Goal: Transaction & Acquisition: Purchase product/service

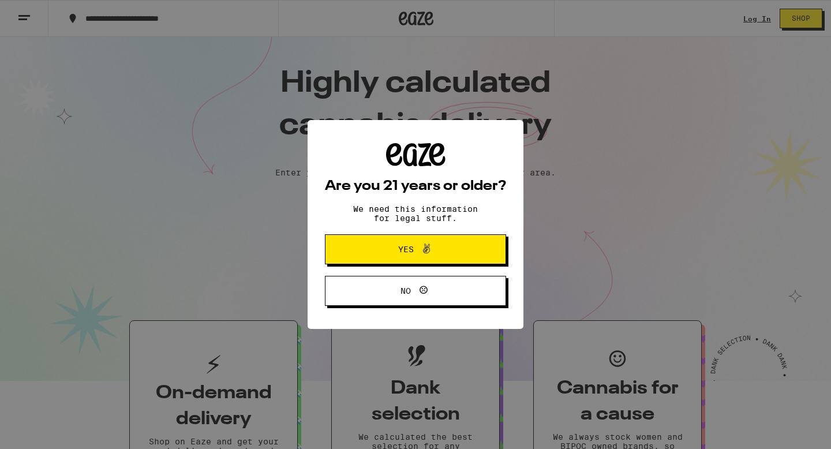
click at [416, 254] on span at bounding box center [424, 249] width 20 height 15
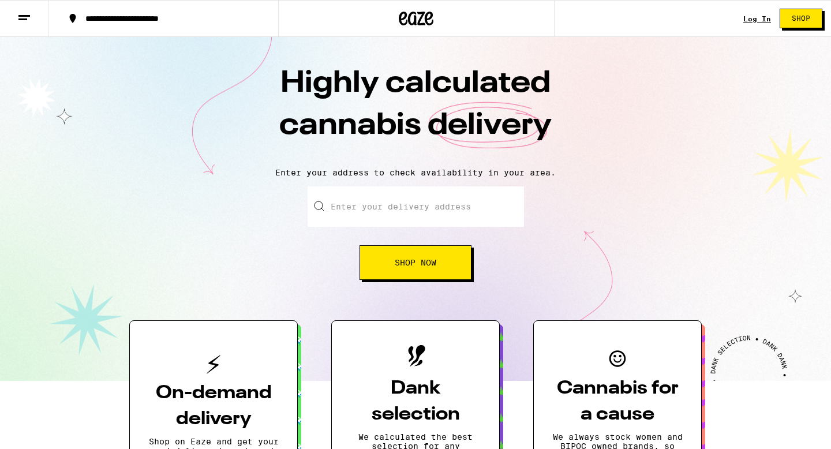
click at [754, 12] on div "Log In Shop" at bounding box center [788, 18] width 88 height 37
click at [754, 17] on link "Log In" at bounding box center [758, 19] width 28 height 8
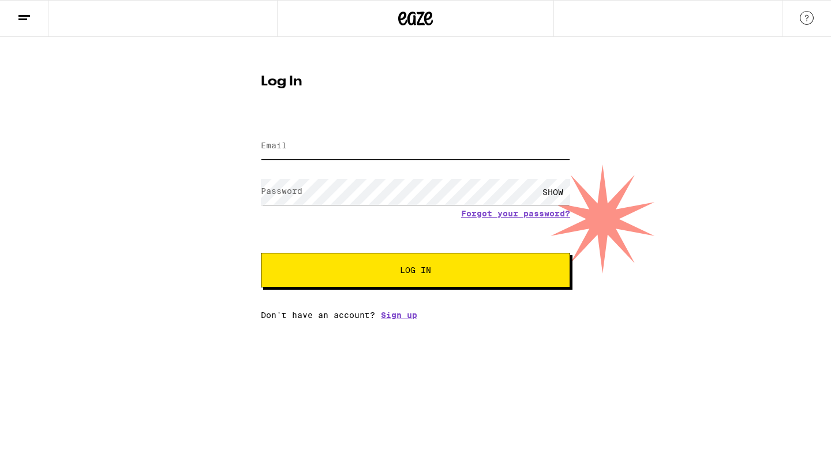
type input "nursekathykirkpatrick@gmail.com"
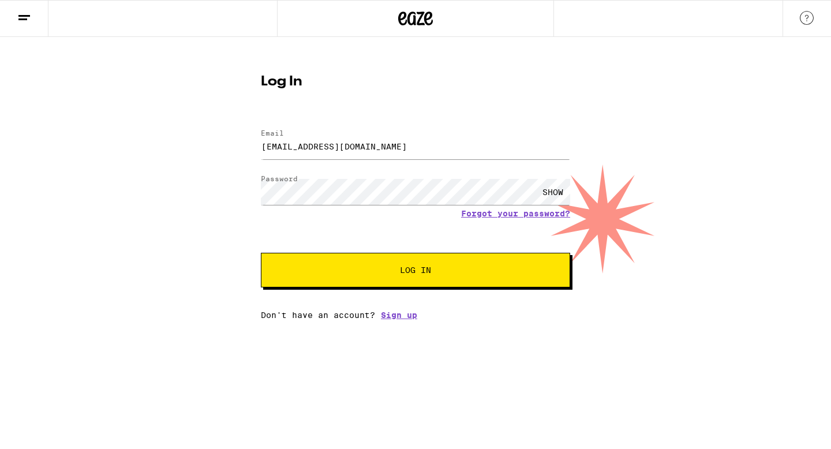
click at [429, 267] on span "Log In" at bounding box center [415, 270] width 31 height 8
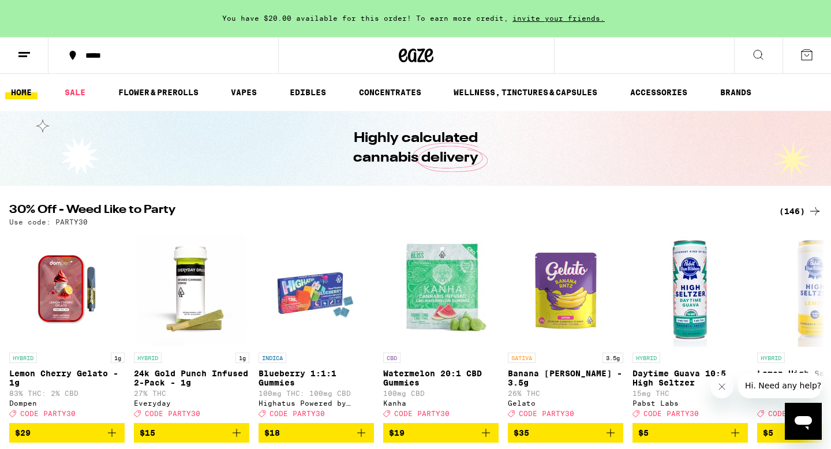
click at [30, 58] on icon at bounding box center [24, 55] width 14 height 14
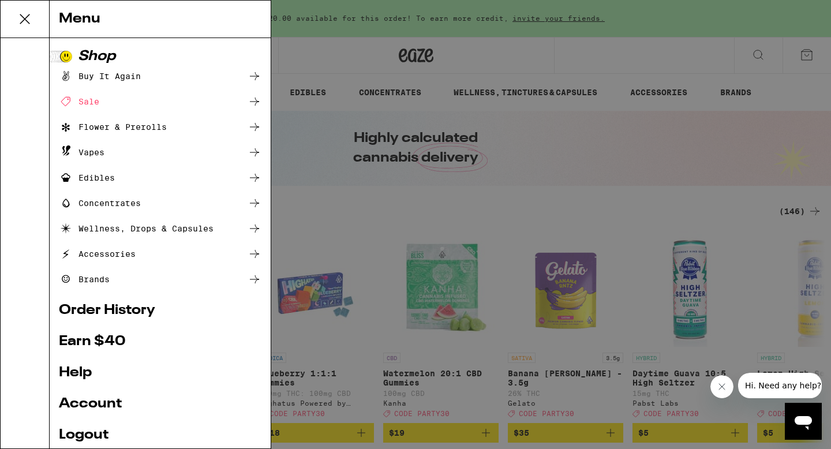
click at [106, 75] on div "Buy It Again" at bounding box center [100, 76] width 82 height 14
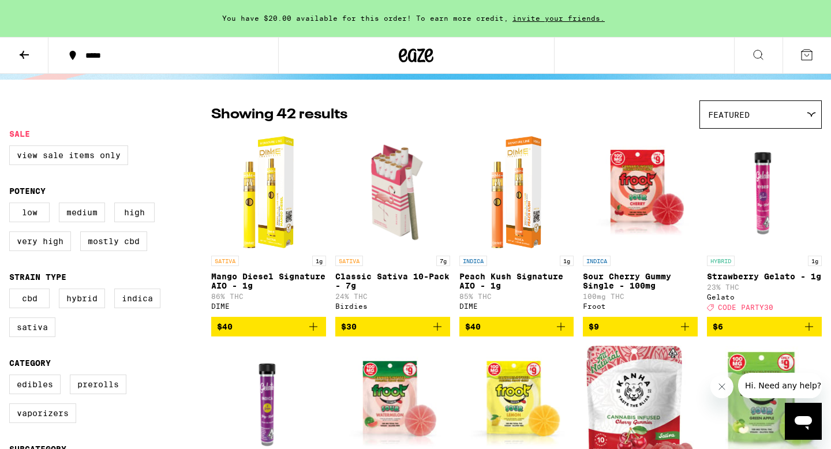
scroll to position [74, 0]
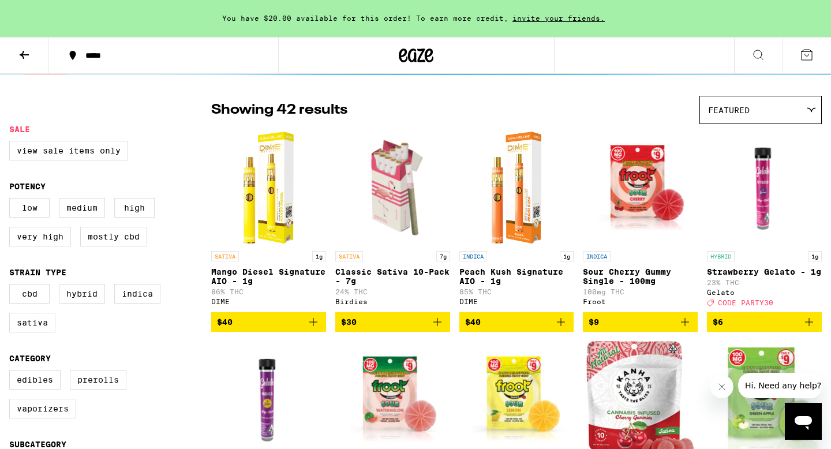
click at [225, 305] on div "DIME" at bounding box center [268, 302] width 115 height 8
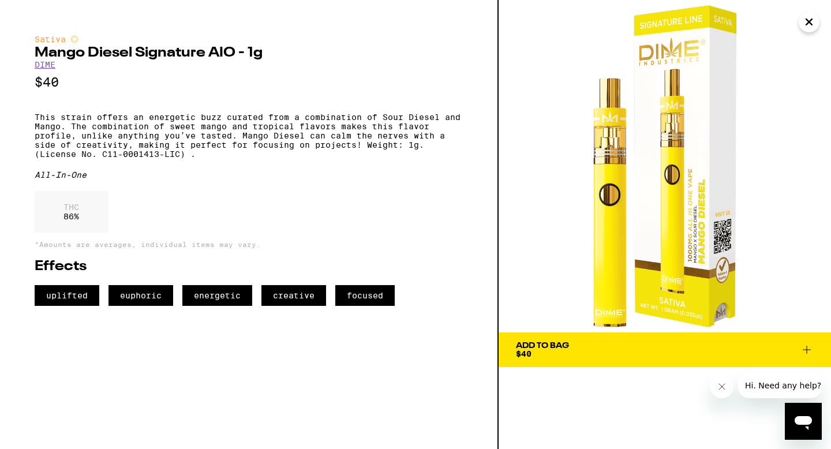
click at [46, 69] on link "DIME" at bounding box center [45, 64] width 21 height 9
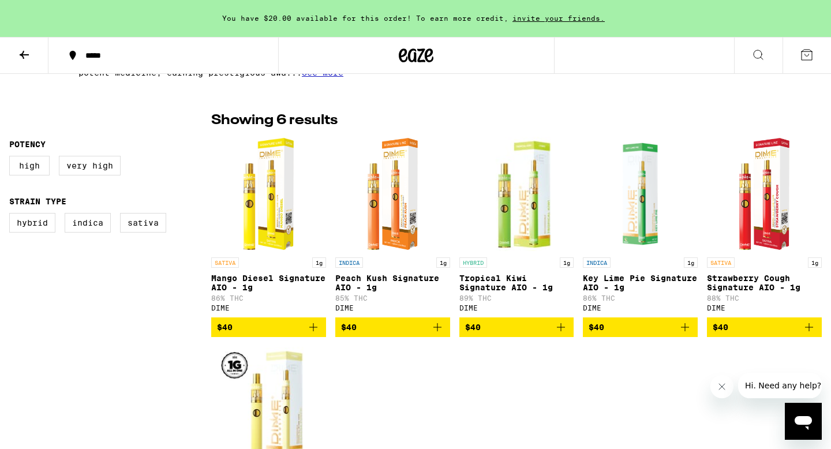
scroll to position [271, 0]
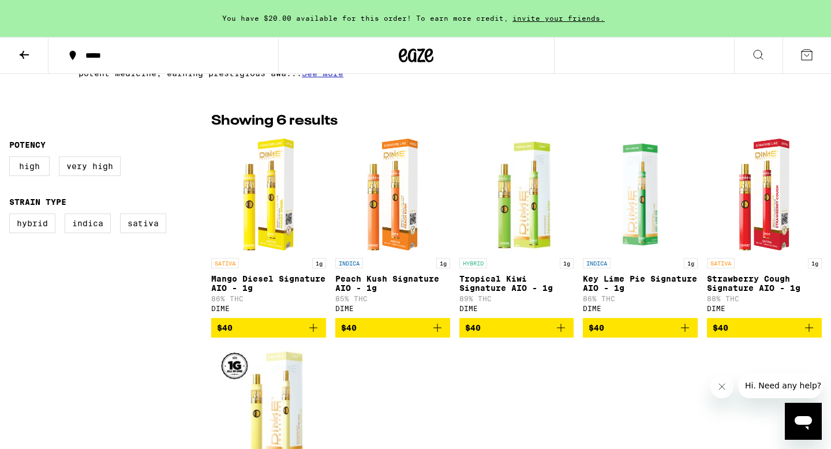
click at [562, 333] on icon "Add to bag" at bounding box center [561, 328] width 14 height 14
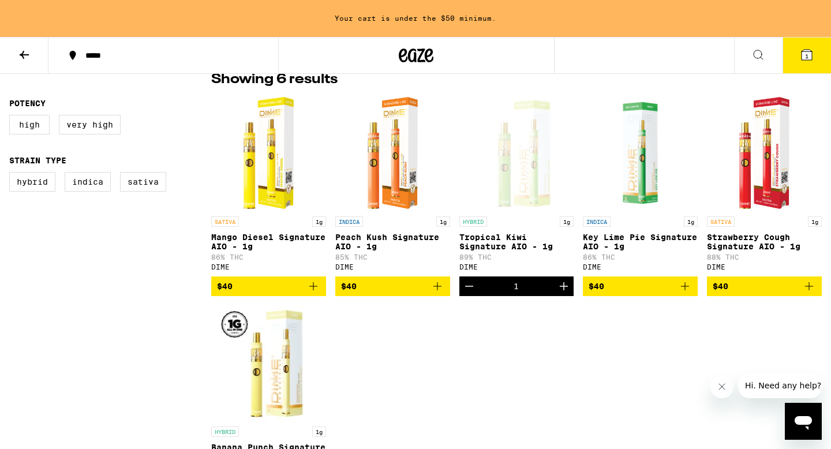
scroll to position [309, 0]
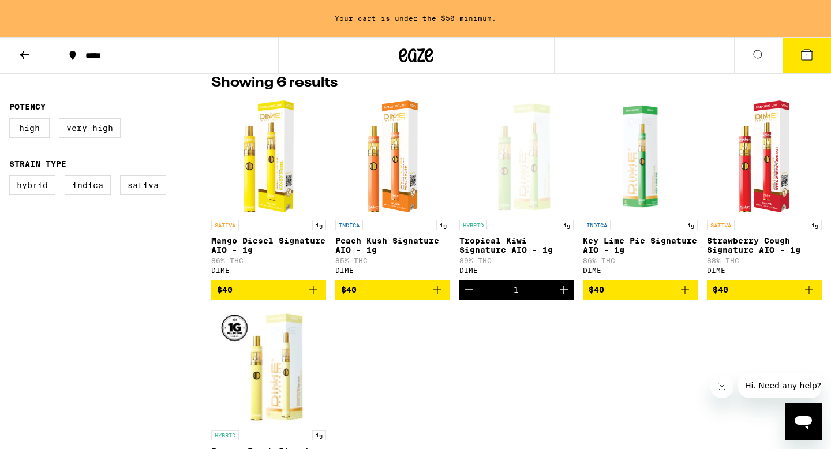
click at [685, 297] on icon "Add to bag" at bounding box center [685, 290] width 14 height 14
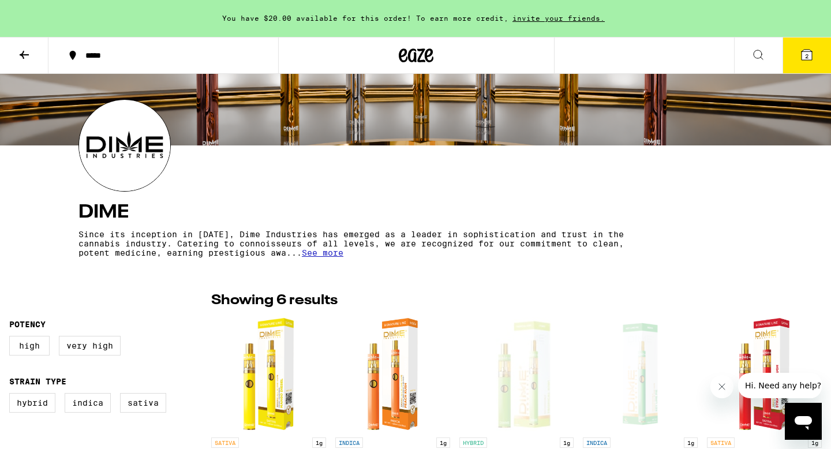
scroll to position [0, 0]
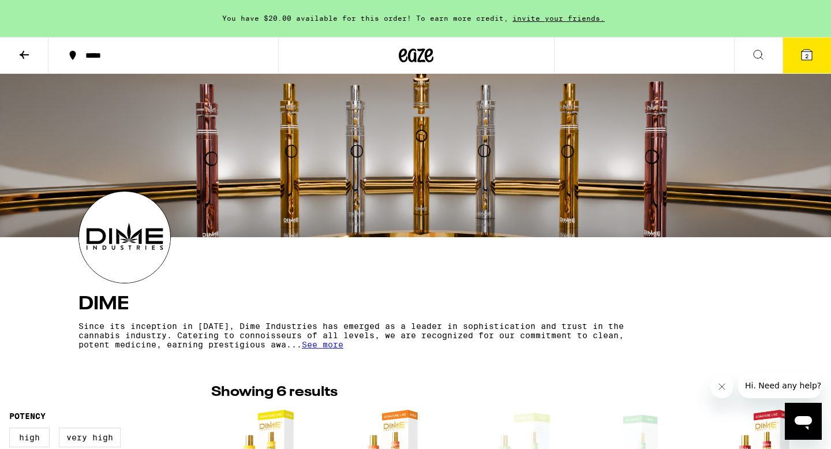
click at [16, 53] on button at bounding box center [24, 56] width 49 height 36
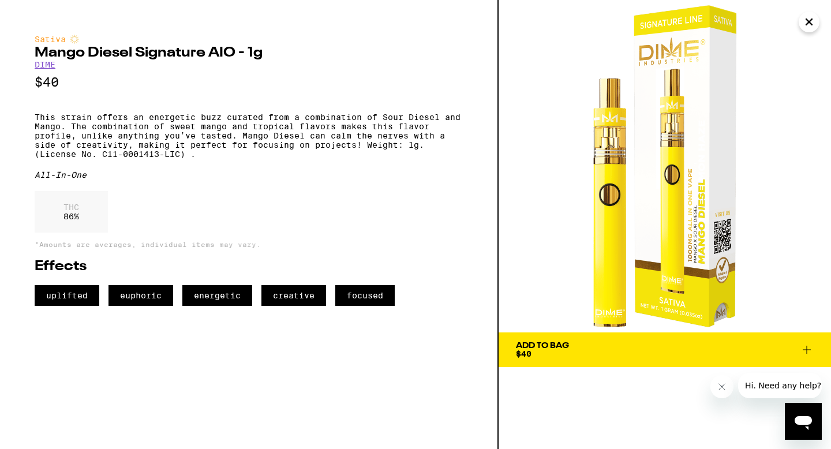
click at [808, 25] on icon "Close" at bounding box center [810, 21] width 14 height 17
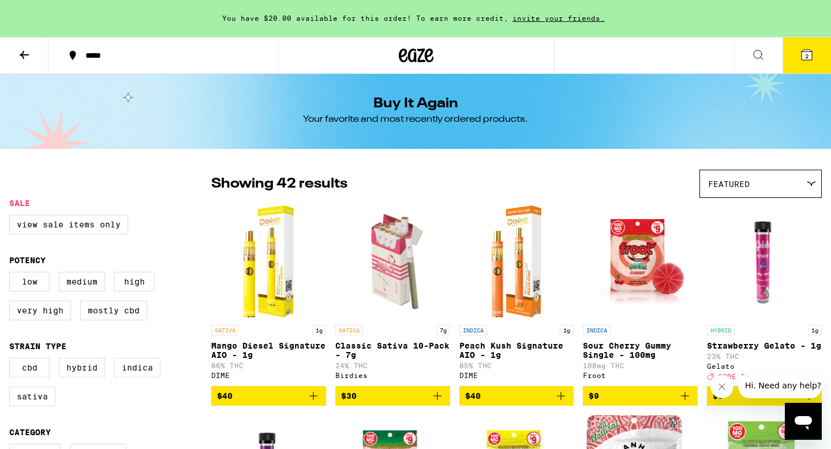
click at [33, 51] on button at bounding box center [24, 56] width 49 height 36
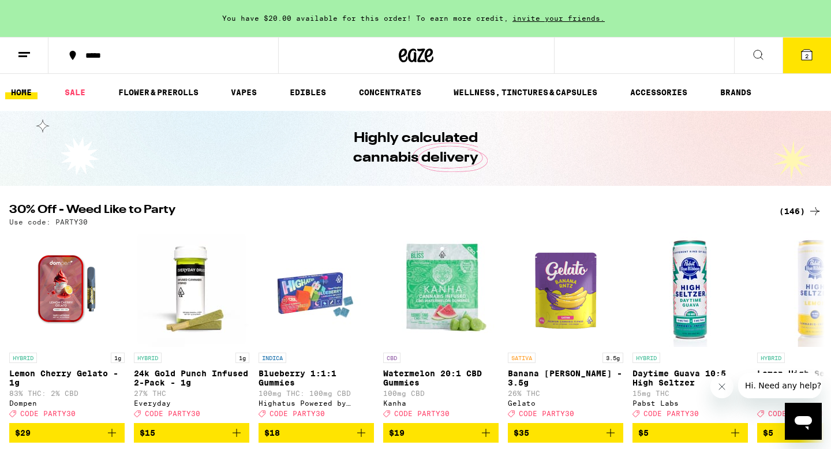
click at [68, 85] on link "SALE" at bounding box center [75, 92] width 32 height 14
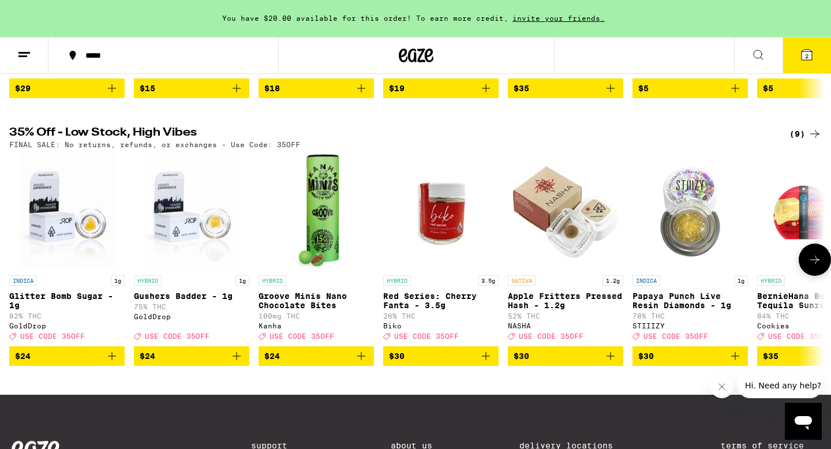
scroll to position [324, 0]
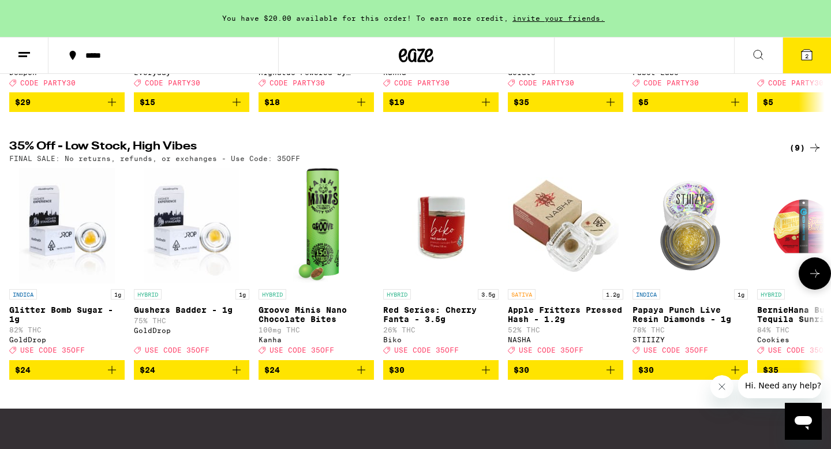
click at [812, 281] on icon at bounding box center [815, 274] width 14 height 14
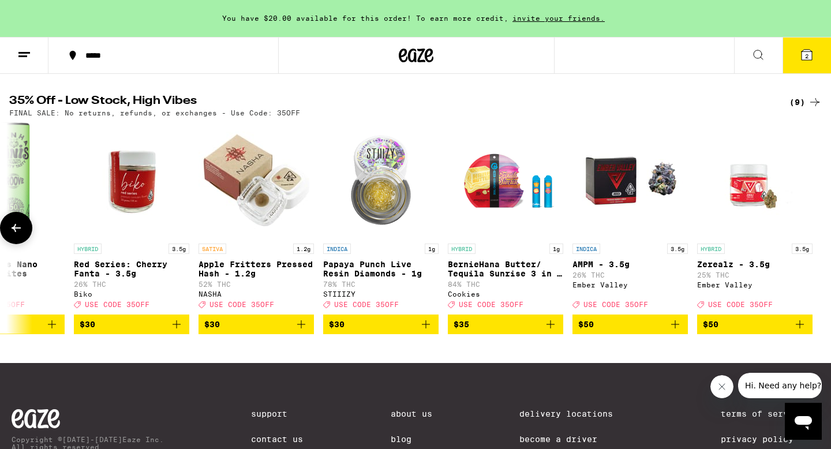
scroll to position [366, 0]
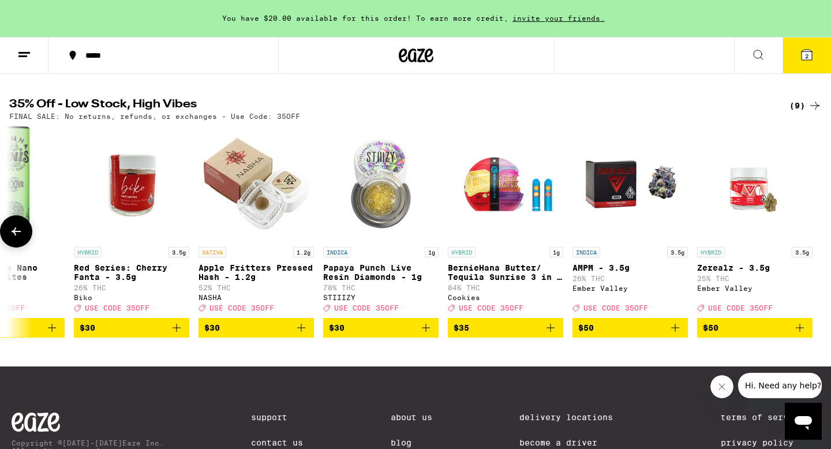
click at [173, 335] on icon "Add to bag" at bounding box center [177, 328] width 14 height 14
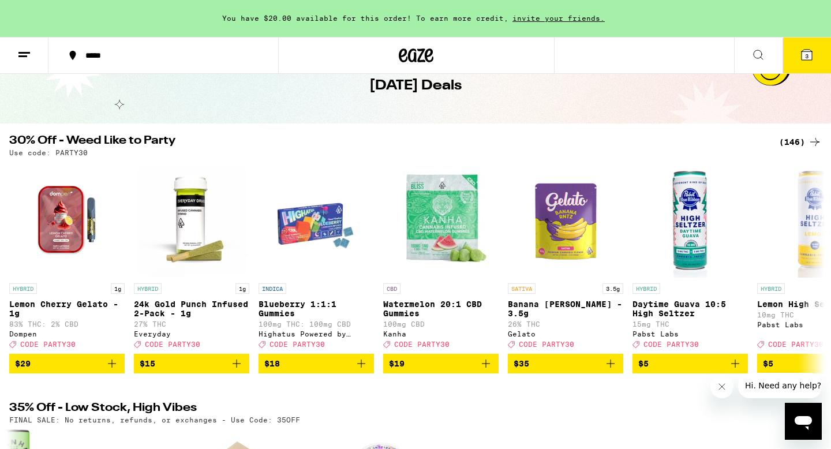
scroll to position [61, 0]
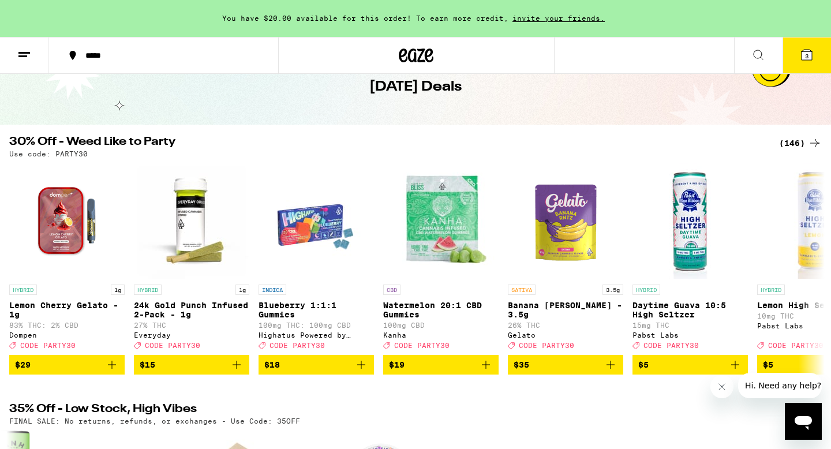
click at [804, 143] on div "(146)" at bounding box center [801, 143] width 43 height 14
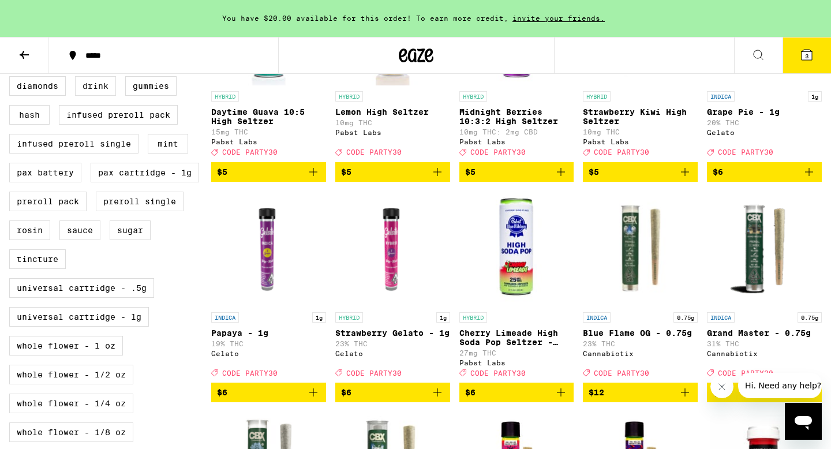
scroll to position [452, 0]
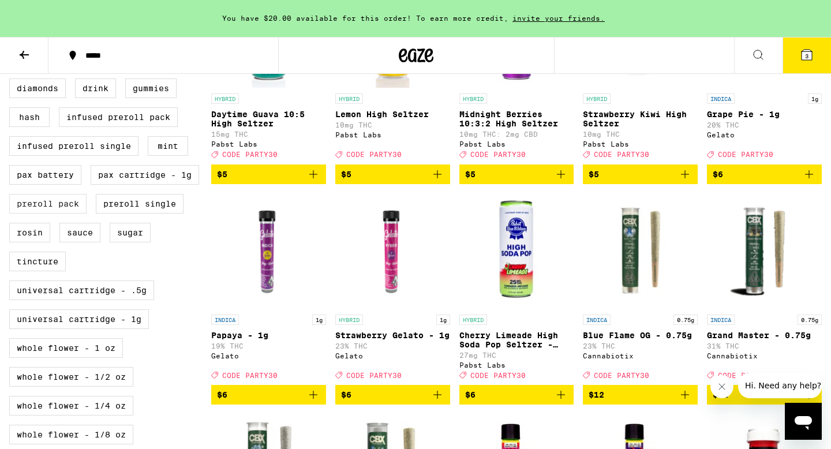
click at [68, 214] on label "Preroll Pack" at bounding box center [47, 204] width 77 height 20
click at [12, 52] on input "Preroll Pack" at bounding box center [12, 51] width 1 height 1
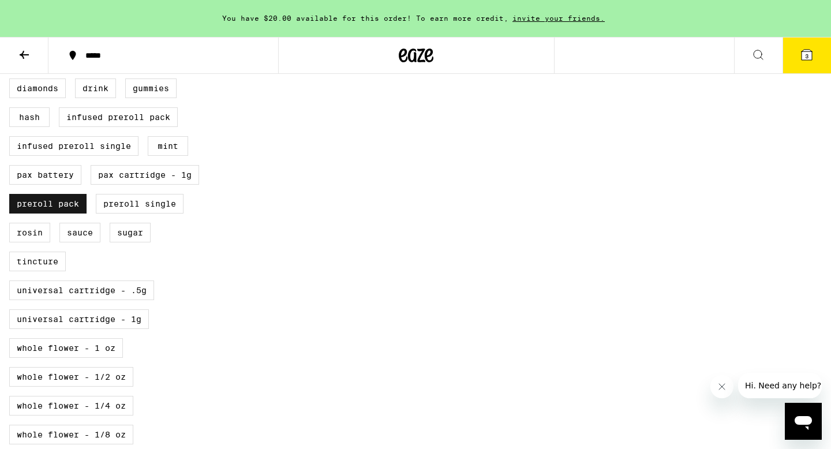
click at [77, 214] on label "Preroll Pack" at bounding box center [47, 204] width 77 height 20
click at [12, 52] on input "Preroll Pack" at bounding box center [12, 51] width 1 height 1
checkbox input "false"
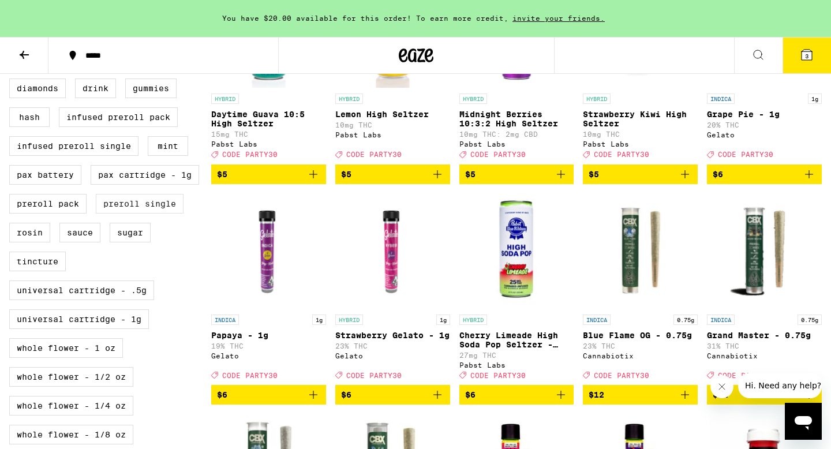
click at [144, 214] on label "Preroll Single" at bounding box center [140, 204] width 88 height 20
click at [12, 52] on input "Preroll Single" at bounding box center [12, 51] width 1 height 1
checkbox input "true"
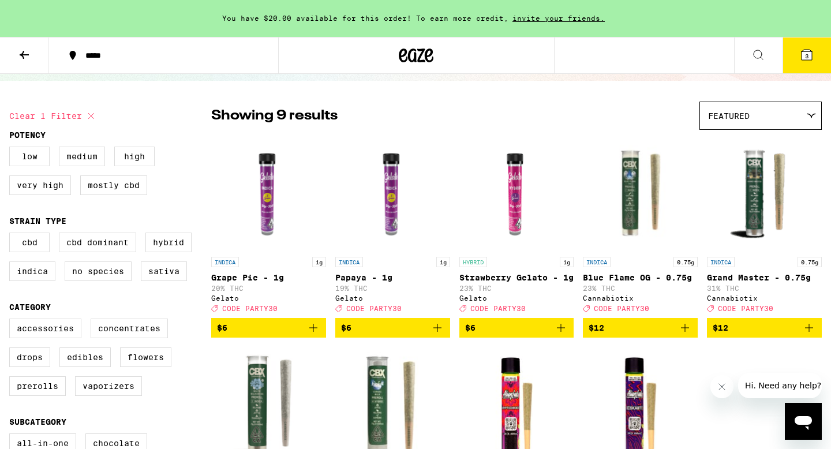
scroll to position [65, 0]
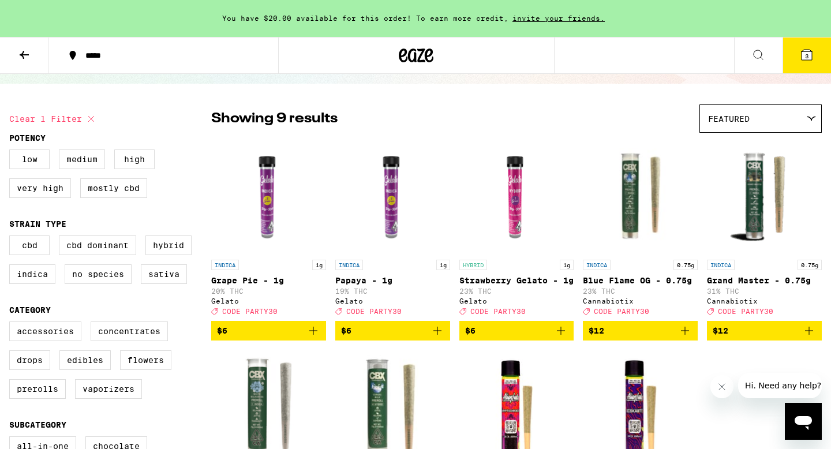
click at [317, 338] on icon "Add to bag" at bounding box center [314, 331] width 14 height 14
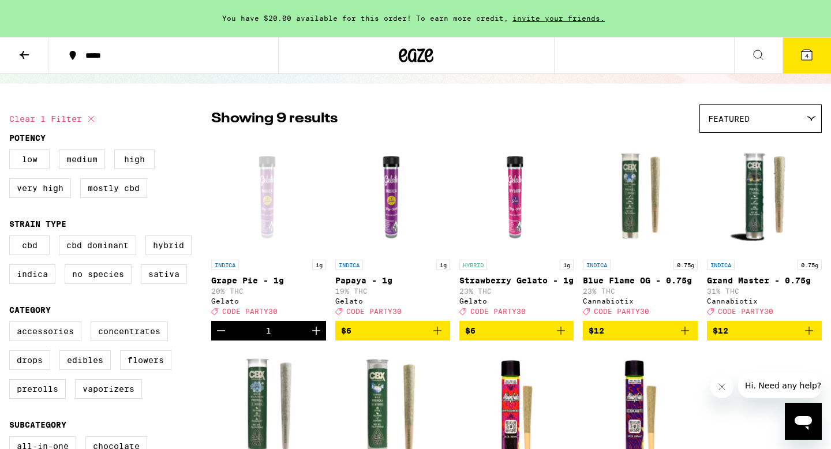
click at [315, 338] on icon "Increment" at bounding box center [316, 331] width 14 height 14
click at [565, 338] on icon "Add to bag" at bounding box center [561, 331] width 14 height 14
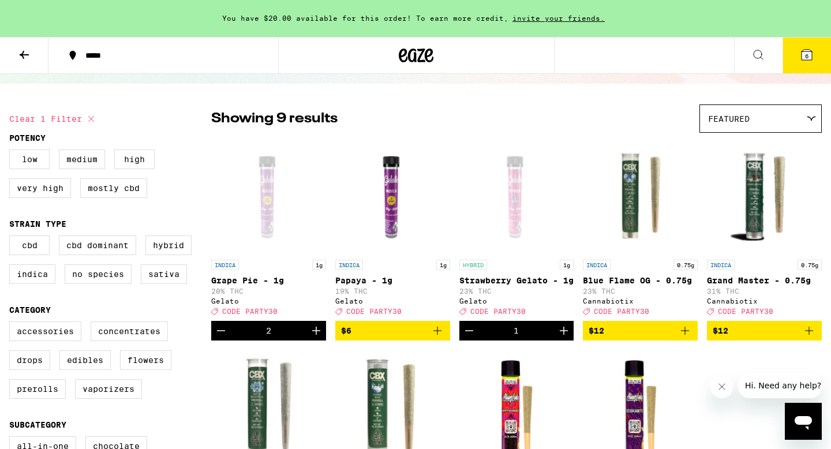
click at [565, 338] on icon "Increment" at bounding box center [564, 331] width 14 height 14
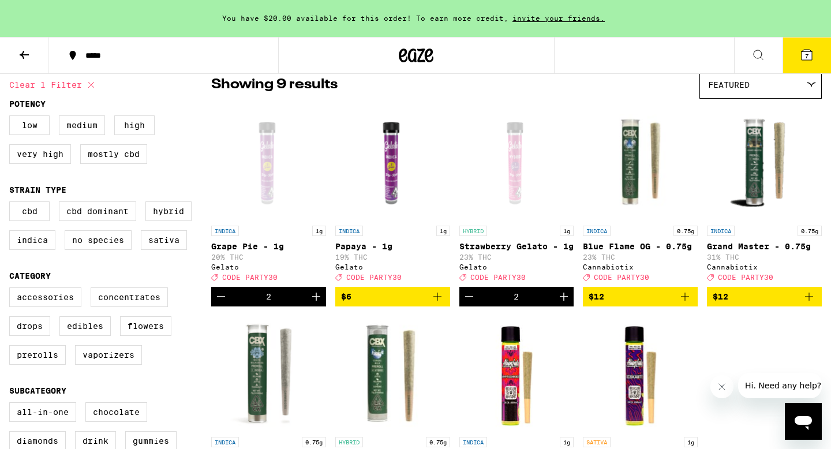
scroll to position [96, 0]
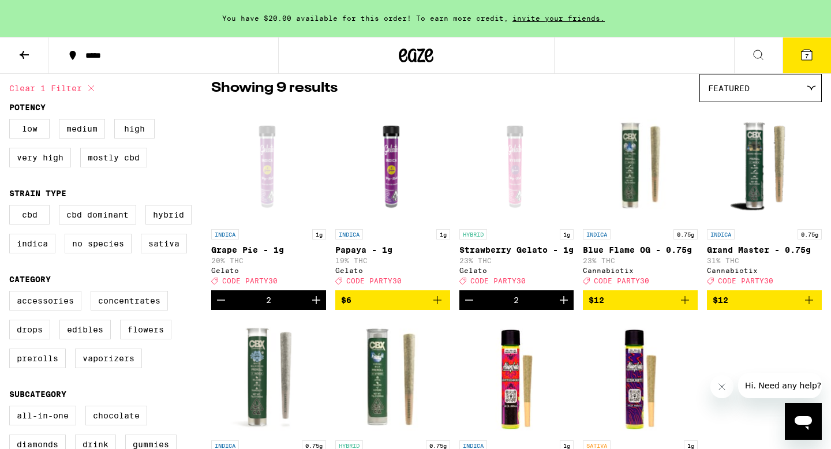
click at [441, 307] on icon "Add to bag" at bounding box center [438, 300] width 14 height 14
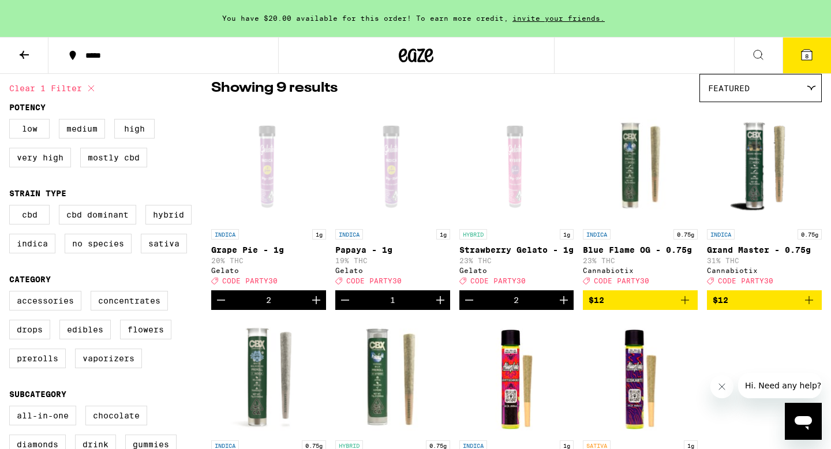
click at [441, 307] on icon "Increment" at bounding box center [441, 300] width 14 height 14
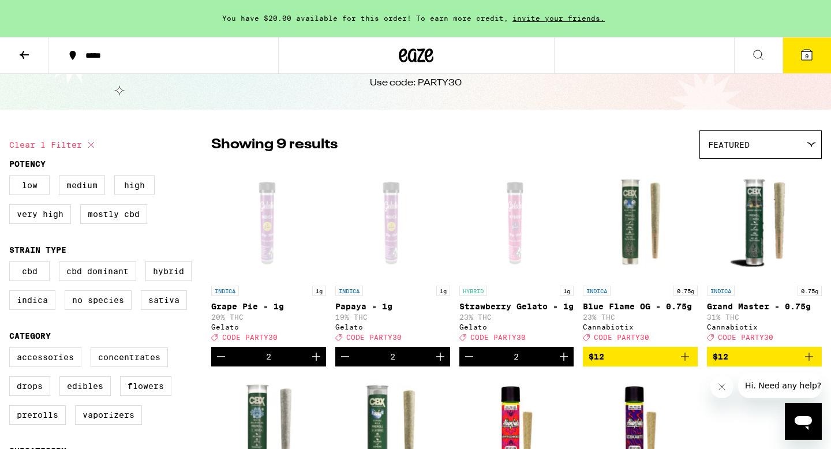
scroll to position [38, 0]
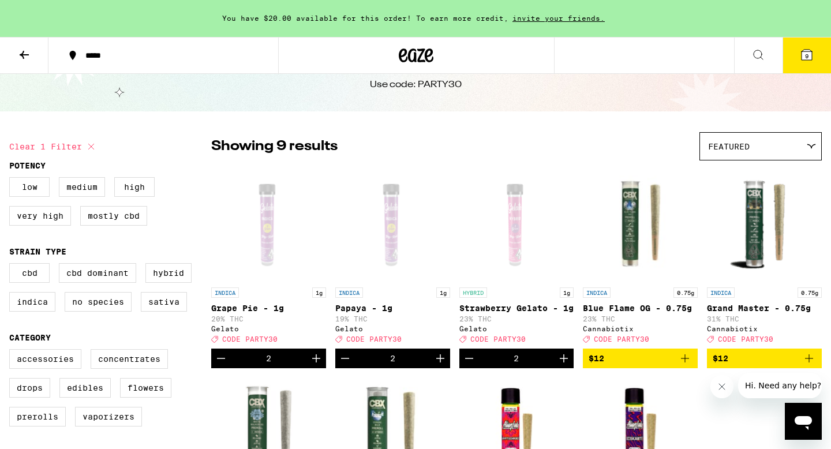
click at [568, 366] on icon "Increment" at bounding box center [564, 359] width 14 height 14
click at [800, 66] on button "10" at bounding box center [807, 56] width 49 height 36
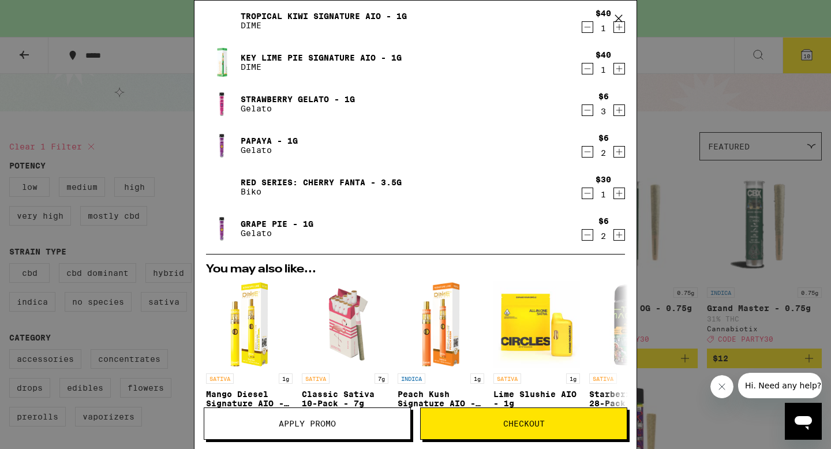
scroll to position [29, 0]
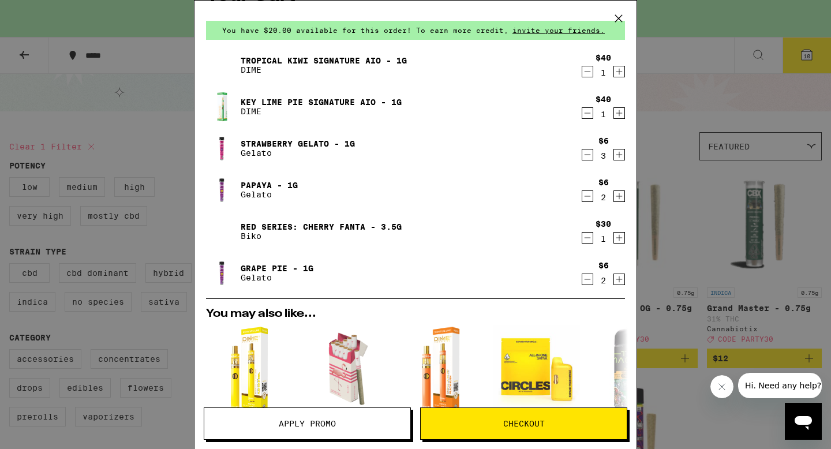
click at [591, 237] on icon "Decrement" at bounding box center [588, 238] width 10 height 14
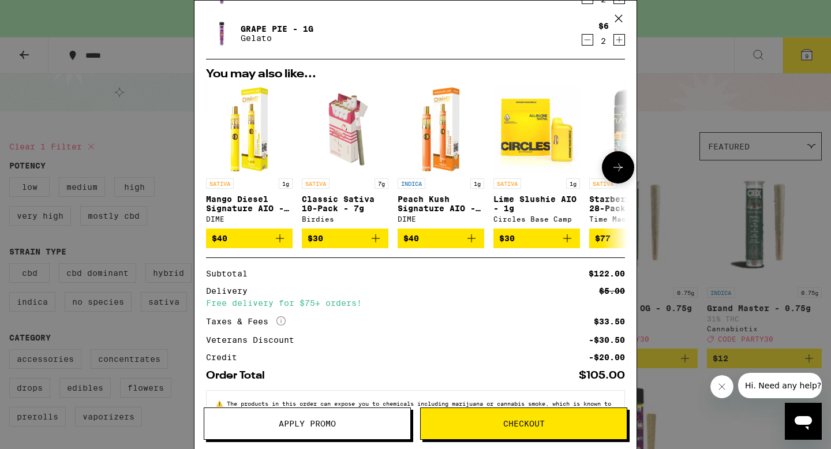
scroll to position [229, 0]
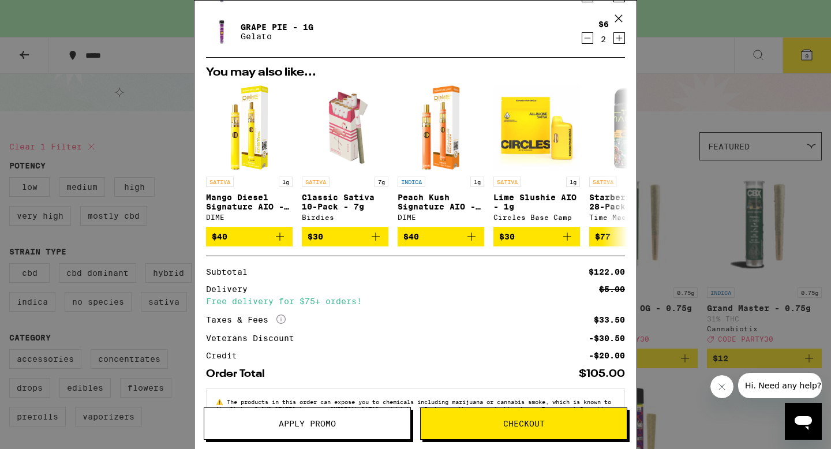
click at [349, 417] on button "Apply Promo" at bounding box center [307, 424] width 207 height 32
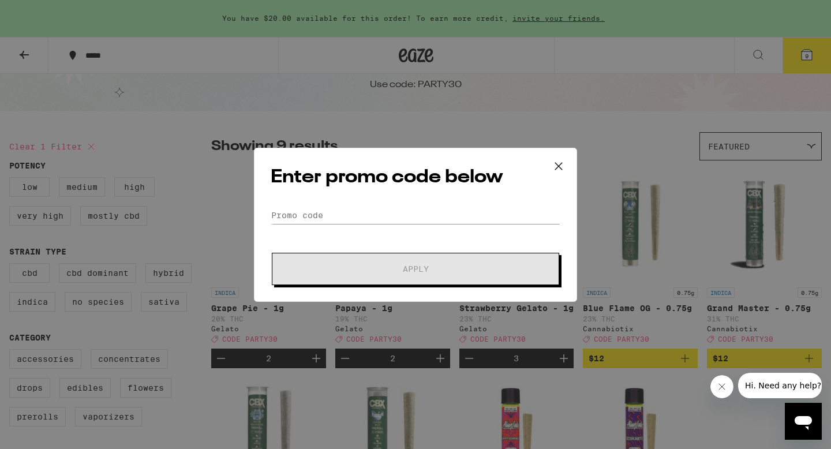
click at [331, 202] on div "Enter promo code below Promo Code Apply" at bounding box center [415, 225] width 323 height 154
click at [324, 214] on input "Promo Code" at bounding box center [416, 215] width 290 height 17
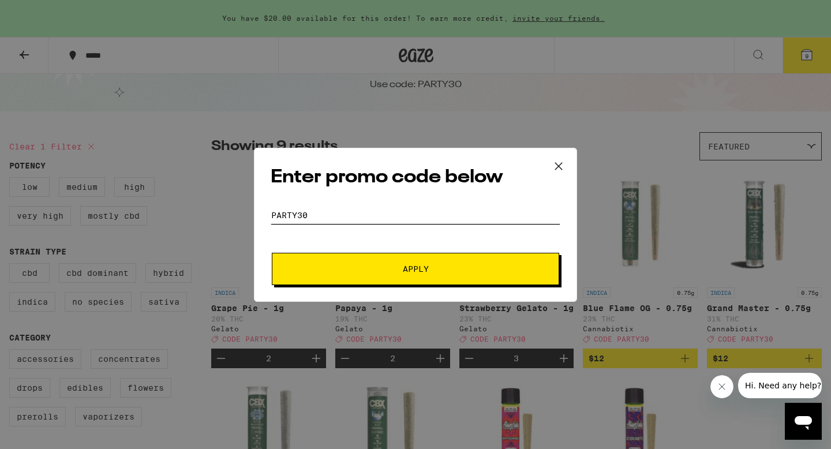
type input "party30"
click at [272, 253] on button "Apply" at bounding box center [416, 269] width 288 height 32
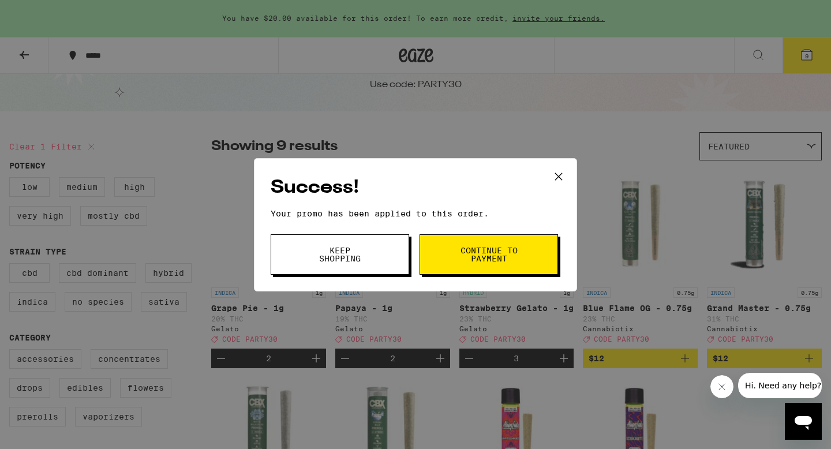
click at [469, 255] on span "Continue to payment" at bounding box center [489, 255] width 59 height 16
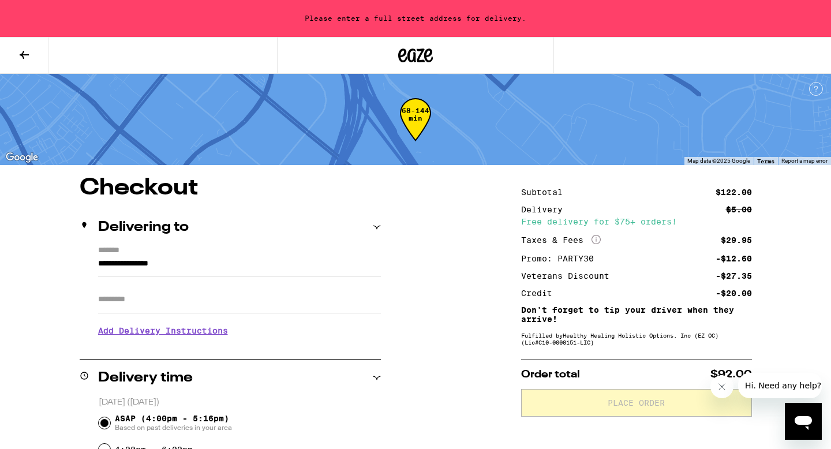
click at [158, 266] on input "**********" at bounding box center [239, 267] width 283 height 20
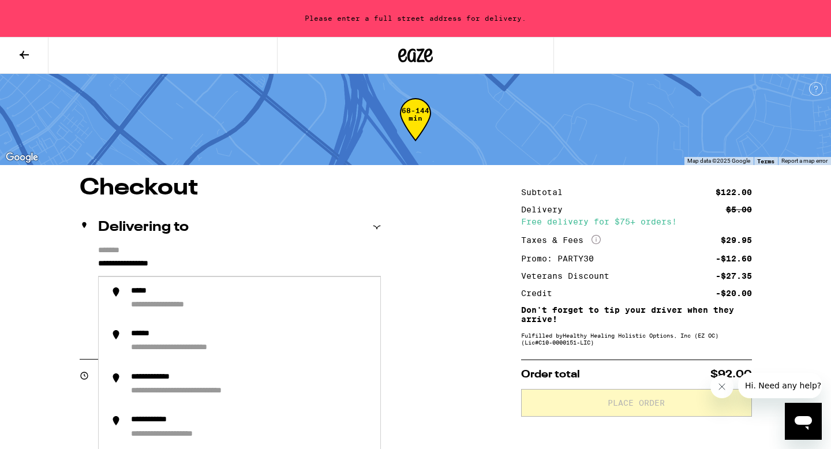
click at [326, 255] on label "*******" at bounding box center [239, 251] width 283 height 11
click at [326, 257] on input "**********" at bounding box center [239, 267] width 283 height 20
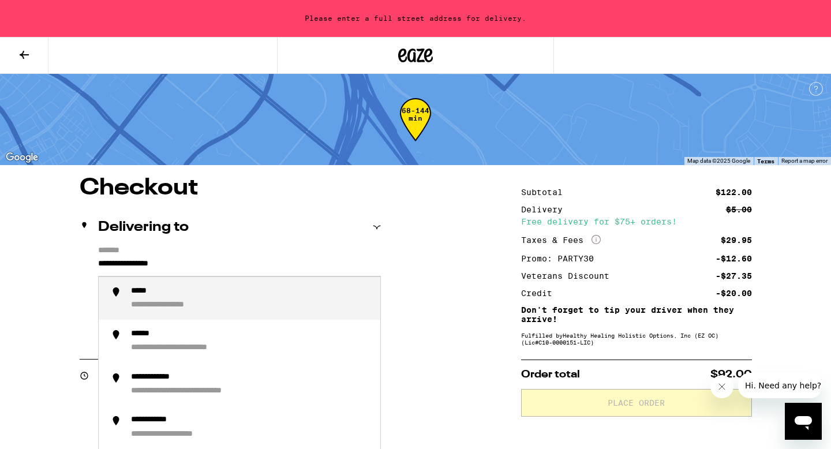
click at [109, 266] on input "**********" at bounding box center [239, 267] width 283 height 20
drag, startPoint x: 199, startPoint y: 262, endPoint x: 53, endPoint y: 263, distance: 146.1
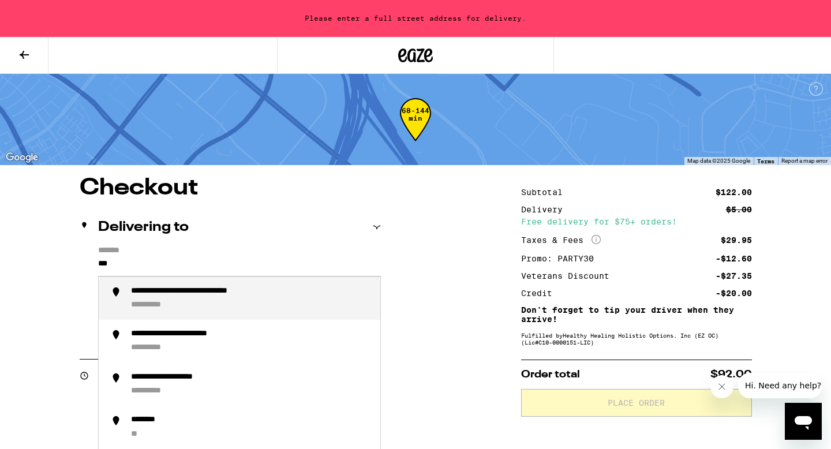
click at [309, 300] on div "**********" at bounding box center [251, 298] width 240 height 25
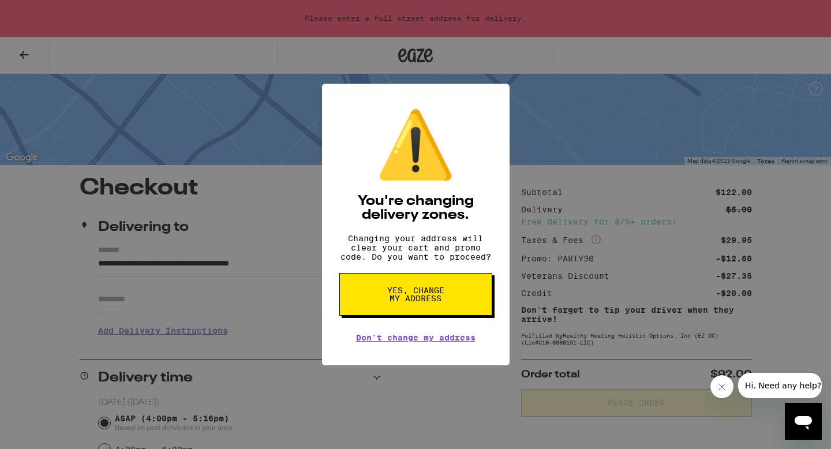
click at [392, 298] on span "Yes, change my address" at bounding box center [415, 294] width 59 height 16
type input "**********"
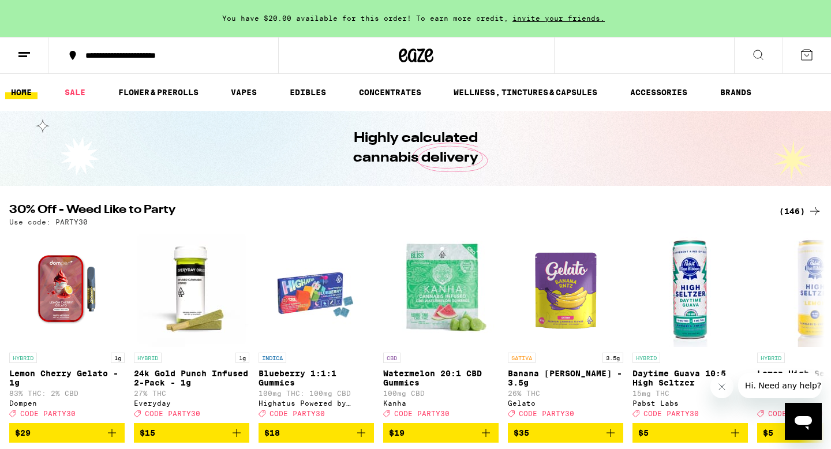
click at [808, 55] on icon at bounding box center [807, 55] width 10 height 10
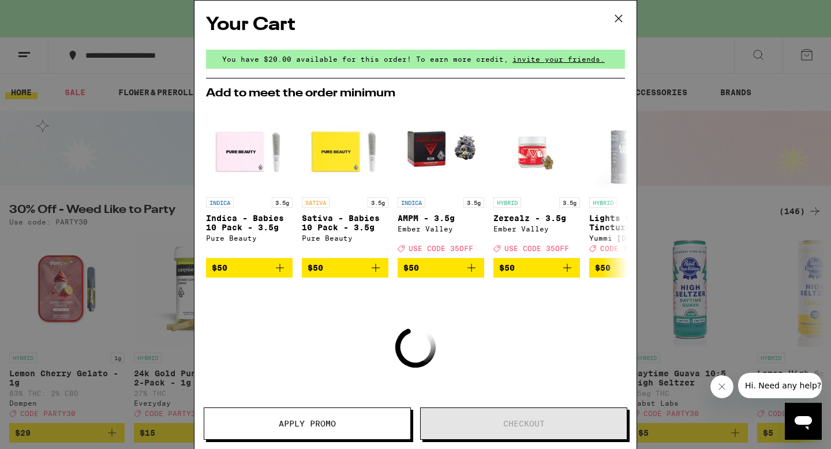
click at [611, 19] on icon at bounding box center [618, 18] width 17 height 17
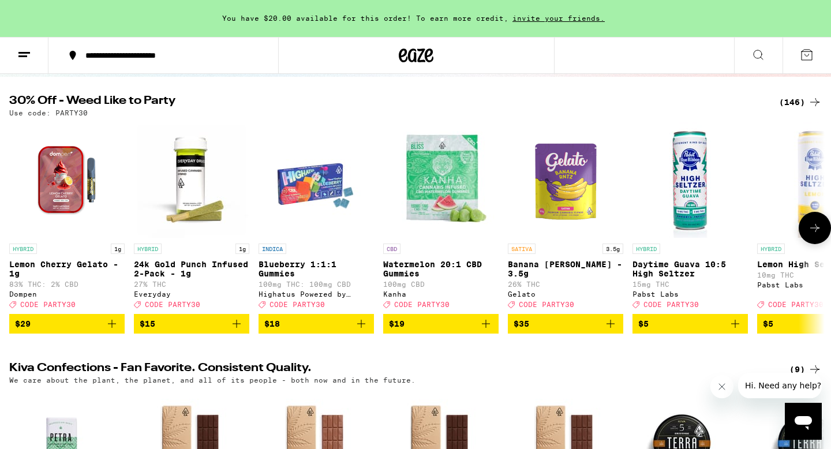
scroll to position [108, 0]
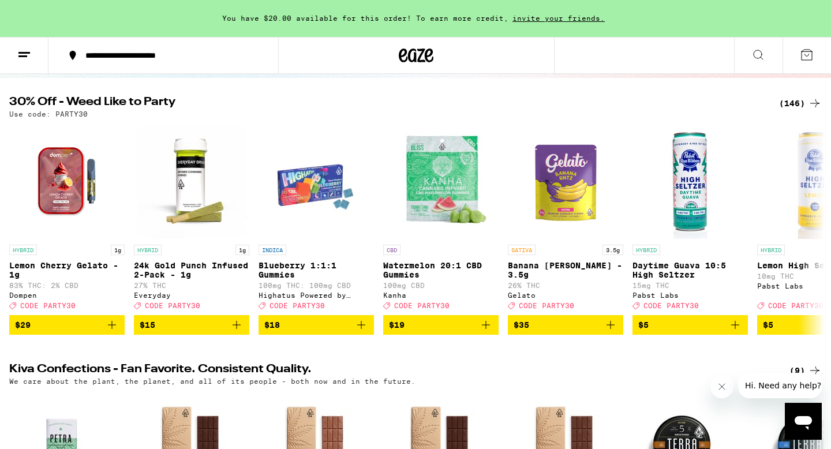
click at [784, 106] on div "(146)" at bounding box center [801, 103] width 43 height 14
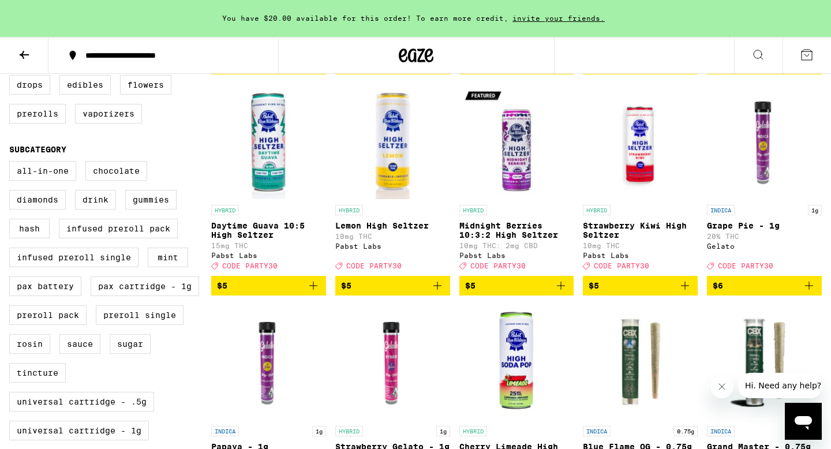
scroll to position [349, 0]
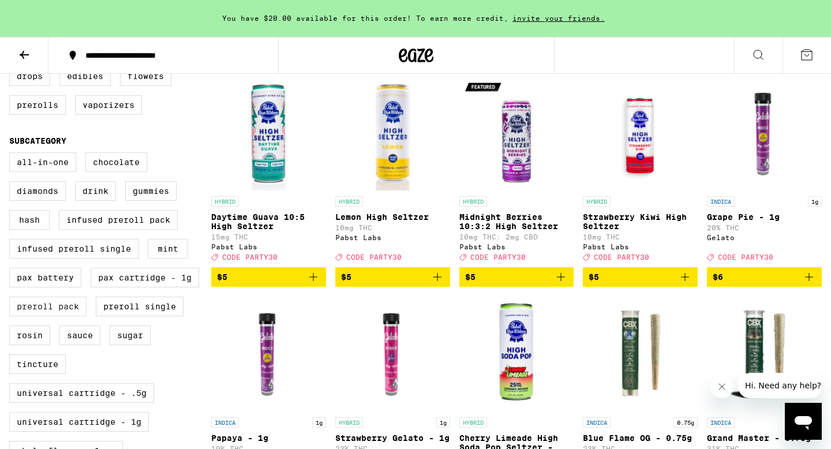
click at [45, 316] on label "Preroll Pack" at bounding box center [47, 307] width 77 height 20
click at [12, 155] on input "Preroll Pack" at bounding box center [12, 154] width 1 height 1
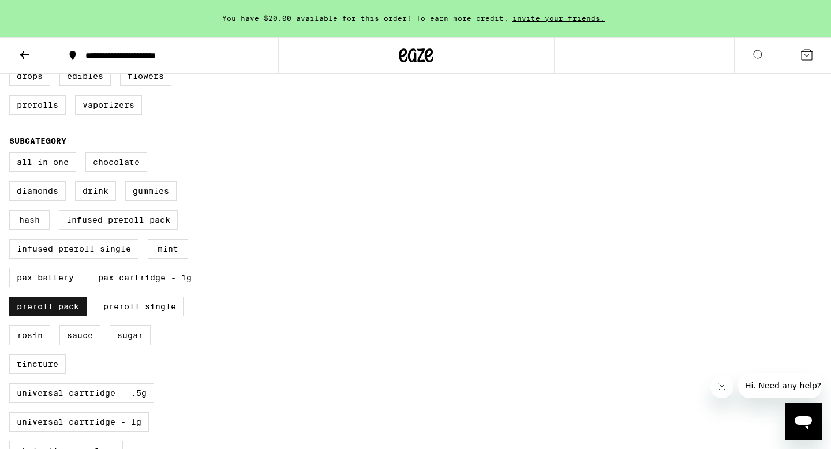
click at [45, 316] on label "Preroll Pack" at bounding box center [47, 307] width 77 height 20
click at [12, 155] on input "Preroll Pack" at bounding box center [12, 154] width 1 height 1
checkbox input "false"
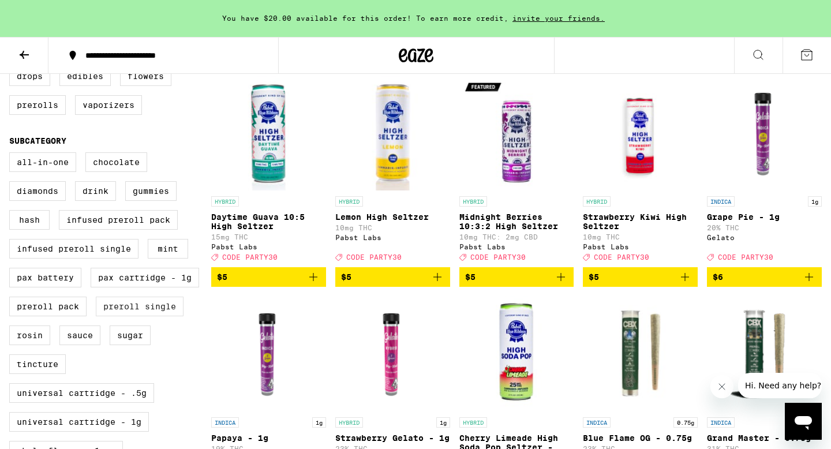
click at [129, 316] on label "Preroll Single" at bounding box center [140, 307] width 88 height 20
click at [12, 155] on input "Preroll Single" at bounding box center [12, 154] width 1 height 1
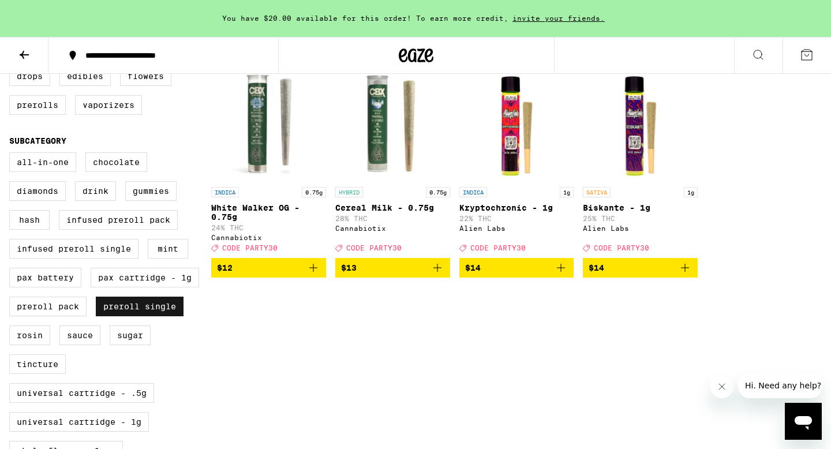
click at [156, 316] on label "Preroll Single" at bounding box center [140, 307] width 88 height 20
click at [12, 155] on input "Preroll Single" at bounding box center [12, 154] width 1 height 1
checkbox input "false"
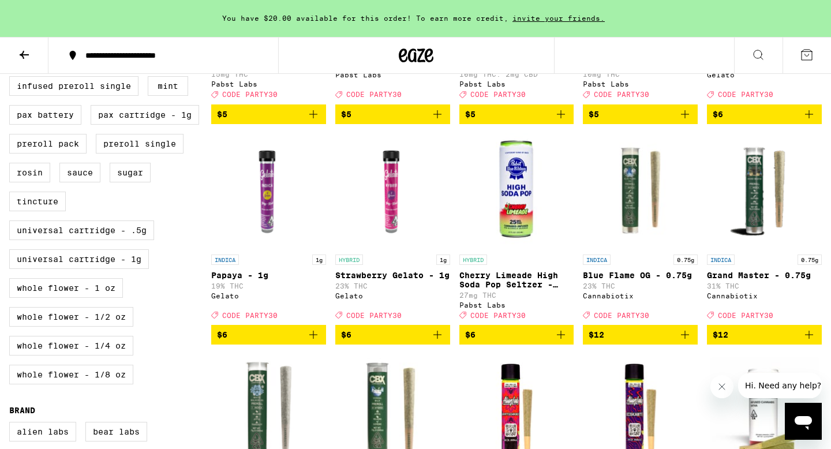
scroll to position [514, 0]
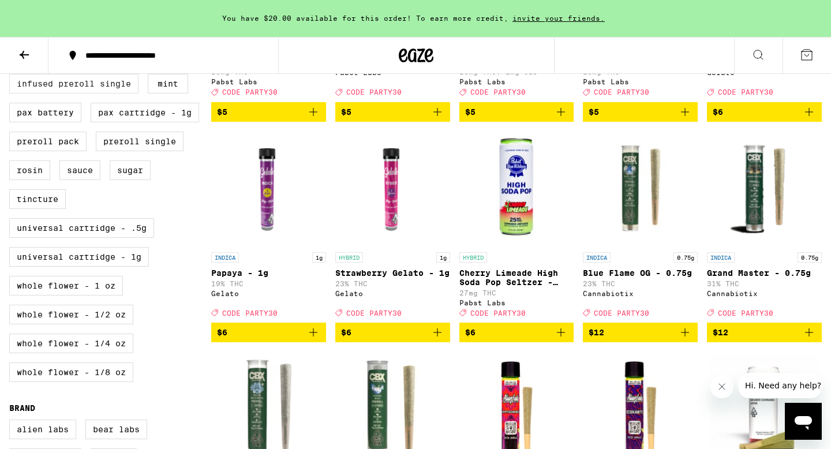
click at [121, 94] on label "Infused Preroll Single" at bounding box center [73, 84] width 129 height 20
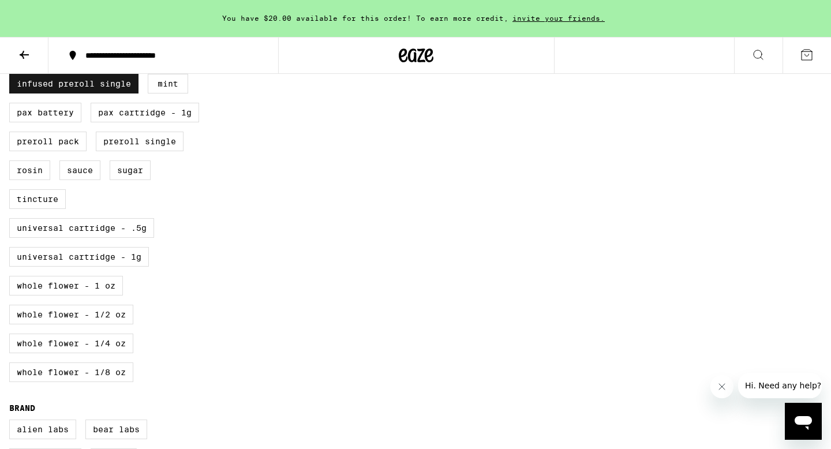
click at [121, 94] on label "Infused Preroll Single" at bounding box center [73, 84] width 129 height 20
checkbox input "false"
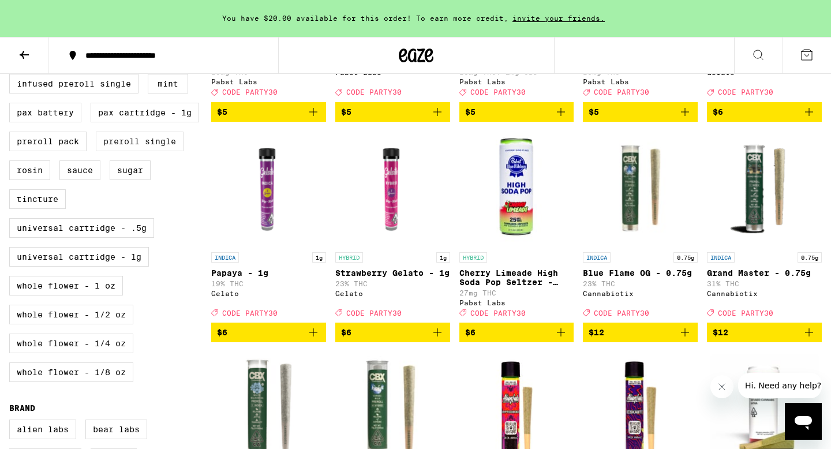
click at [135, 151] on label "Preroll Single" at bounding box center [140, 142] width 88 height 20
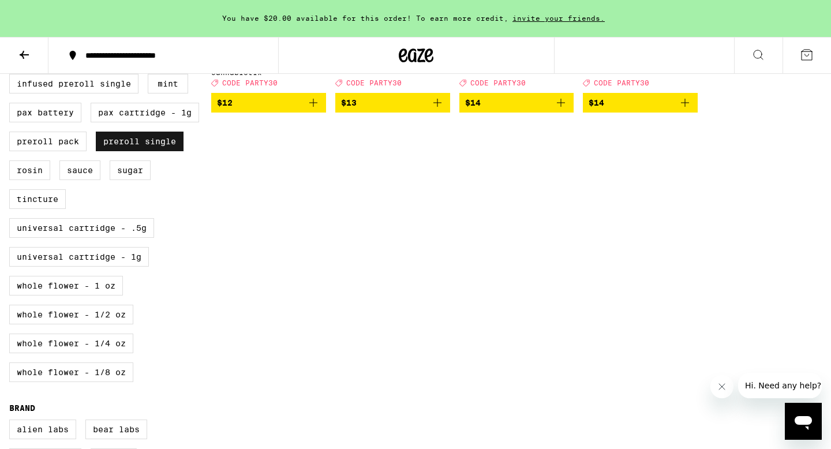
click at [135, 151] on label "Preroll Single" at bounding box center [140, 142] width 88 height 20
checkbox input "false"
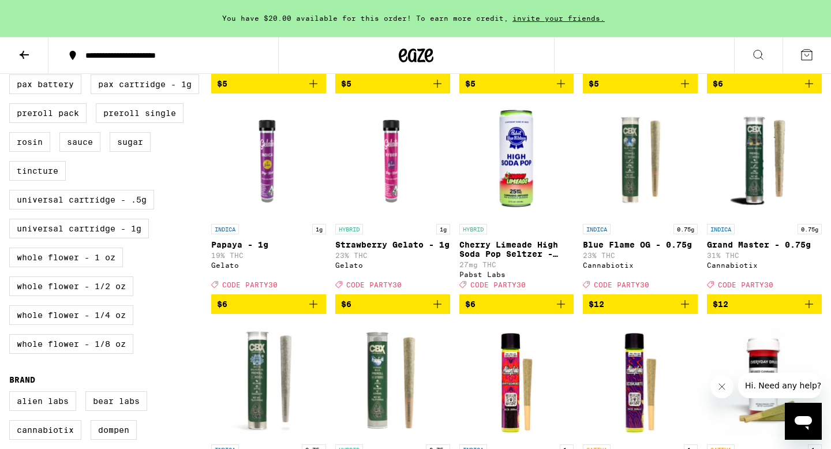
scroll to position [542, 0]
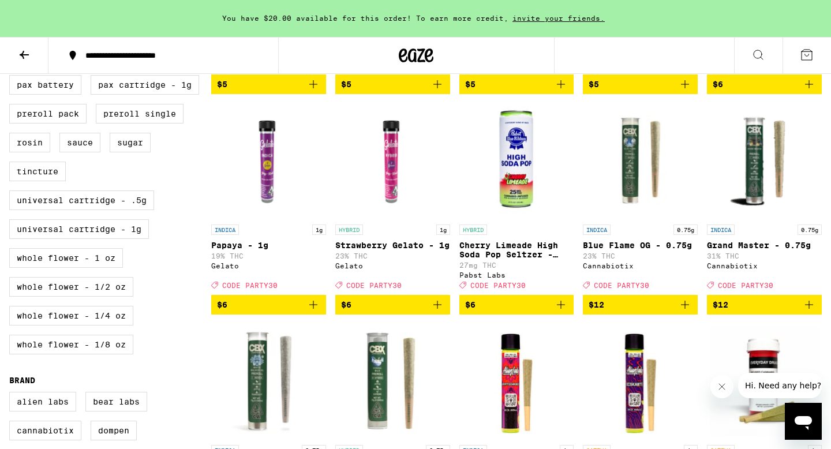
click at [316, 309] on icon "Add to bag" at bounding box center [313, 305] width 8 height 8
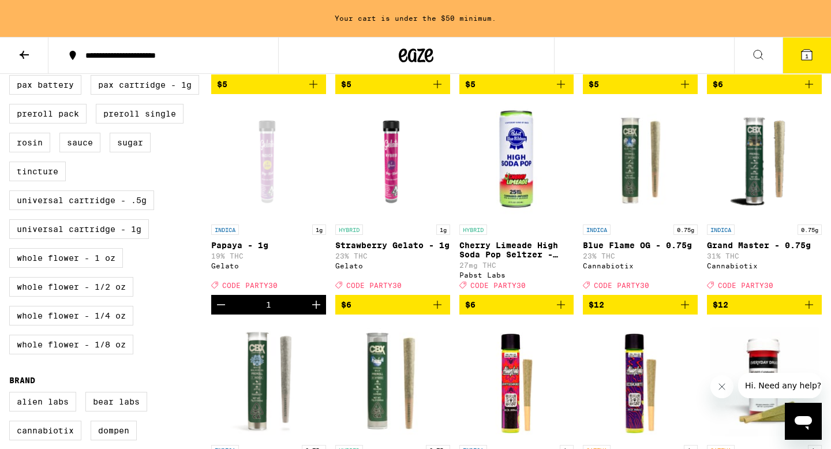
click at [316, 309] on icon "Increment" at bounding box center [316, 305] width 8 height 8
click at [439, 312] on icon "Add to bag" at bounding box center [438, 305] width 14 height 14
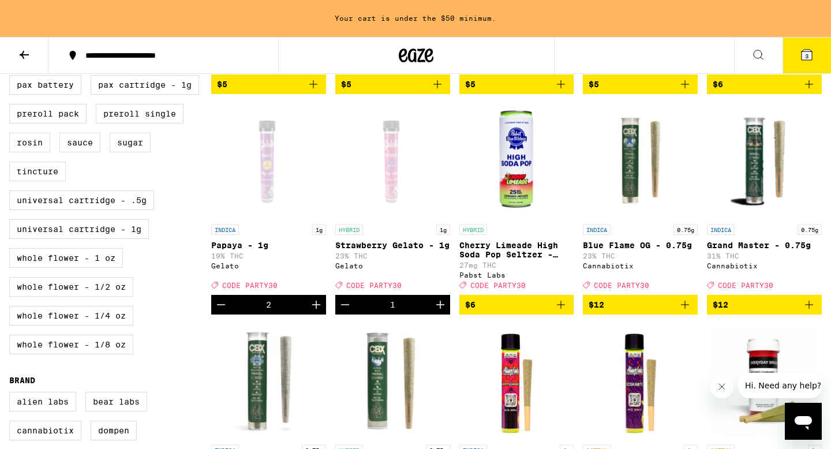
click at [439, 312] on icon "Increment" at bounding box center [441, 305] width 14 height 14
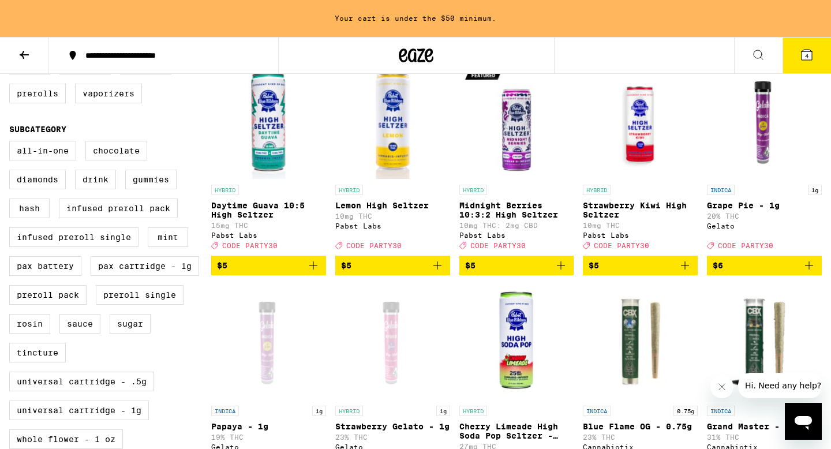
scroll to position [357, 0]
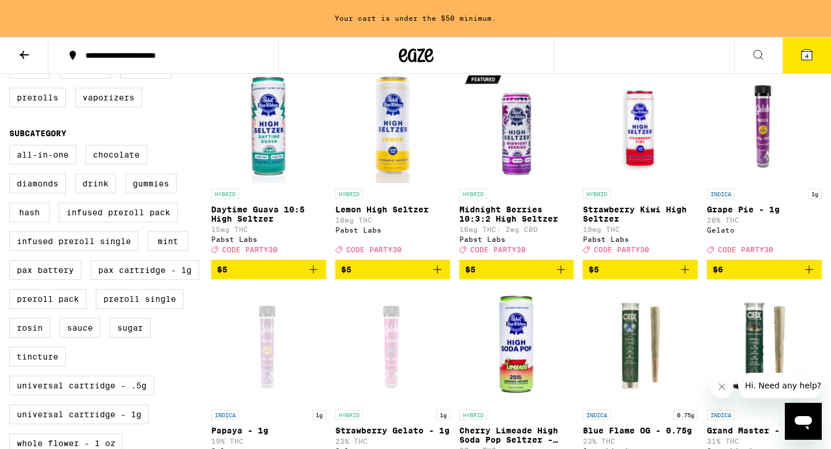
click at [805, 277] on icon "Add to bag" at bounding box center [810, 270] width 14 height 14
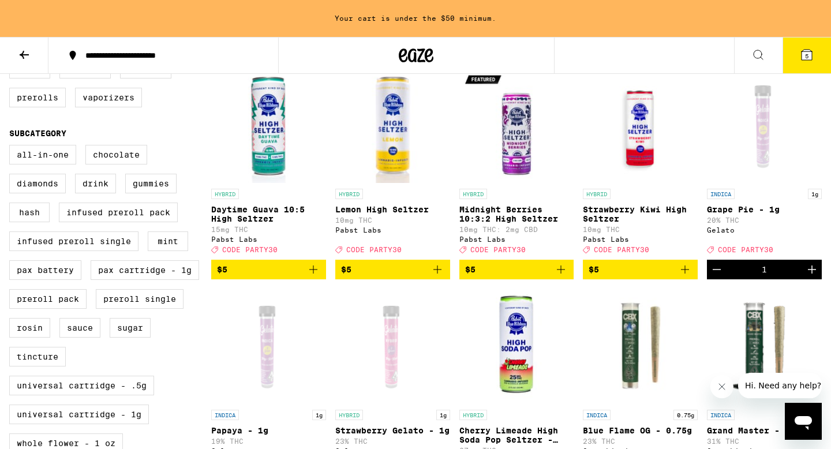
click at [805, 277] on icon "Increment" at bounding box center [812, 270] width 14 height 14
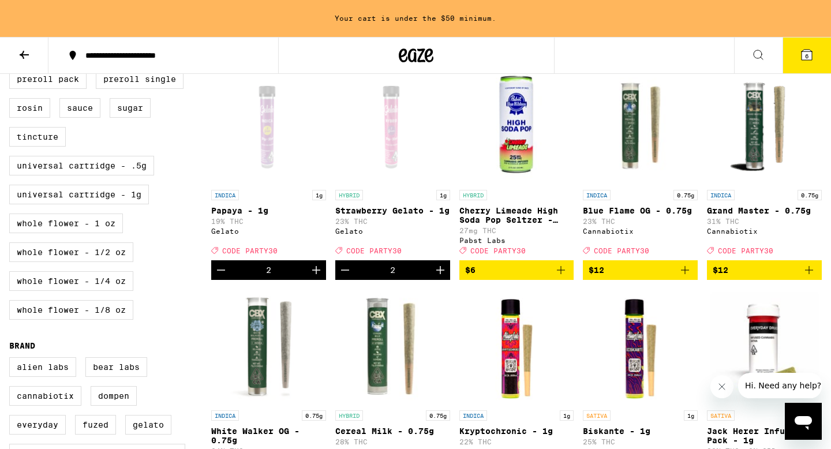
scroll to position [575, 0]
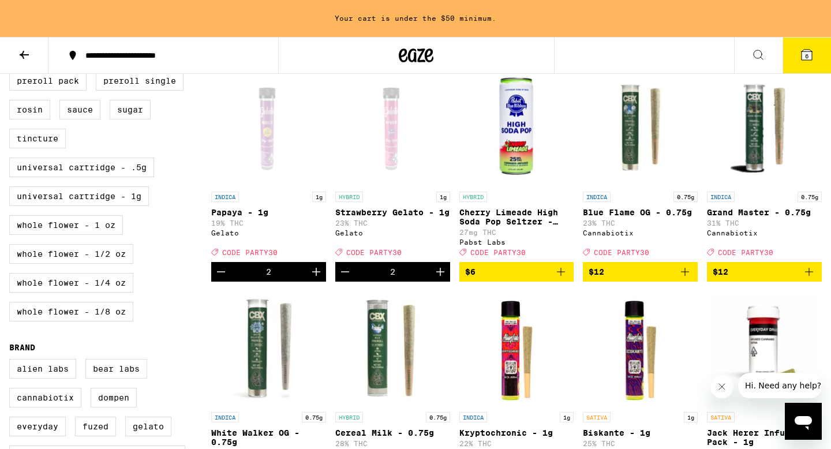
click at [441, 279] on icon "Increment" at bounding box center [441, 272] width 14 height 14
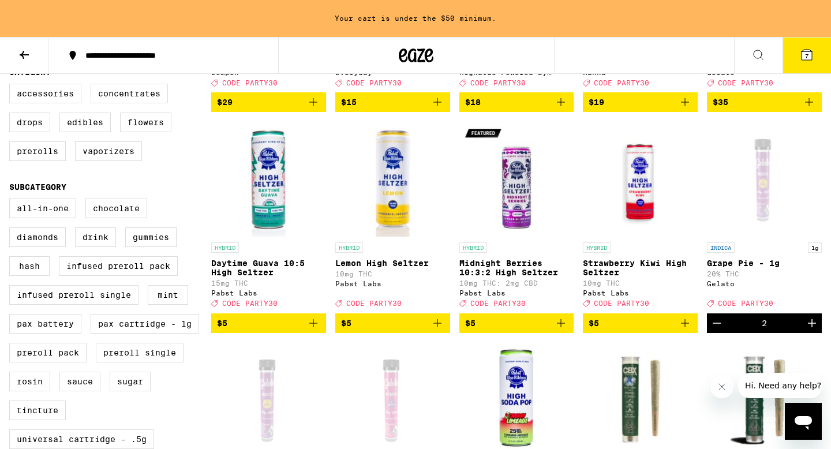
scroll to position [0, 0]
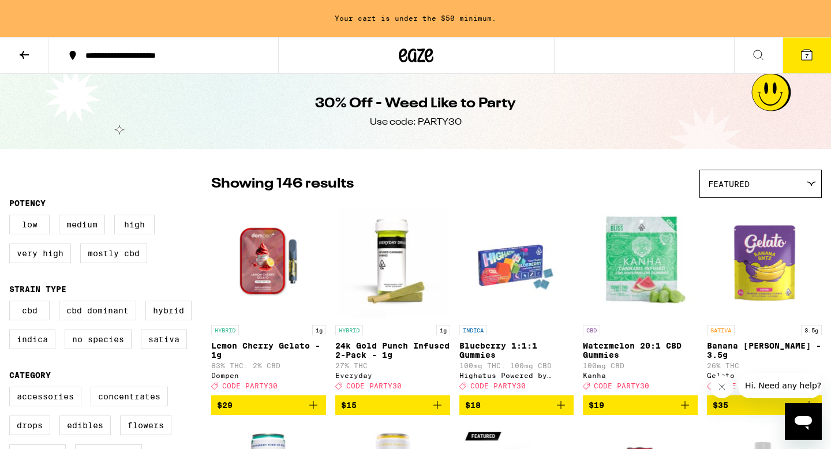
click at [749, 65] on button at bounding box center [758, 56] width 49 height 36
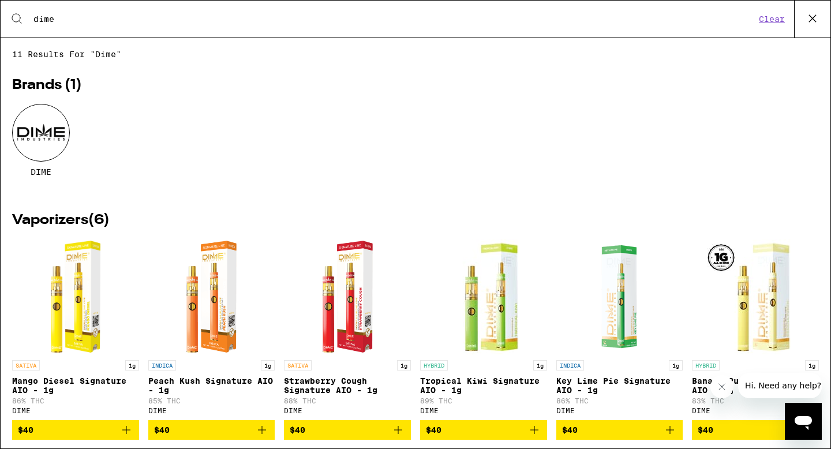
type input "dime"
click at [14, 140] on div at bounding box center [41, 133] width 58 height 58
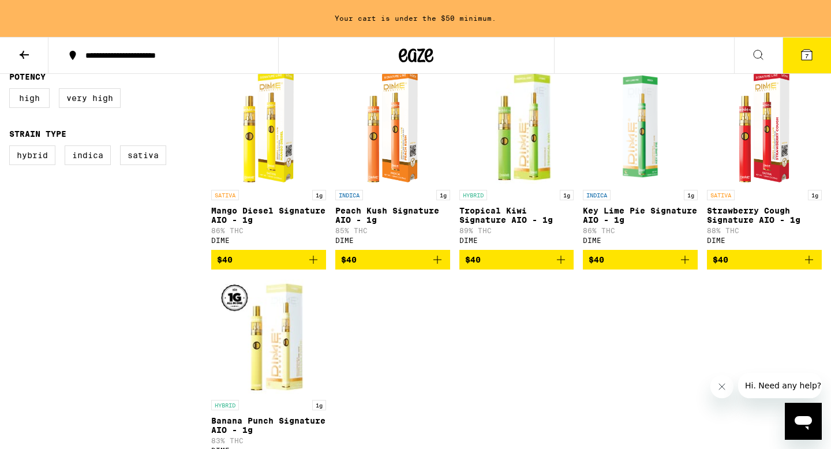
scroll to position [346, 0]
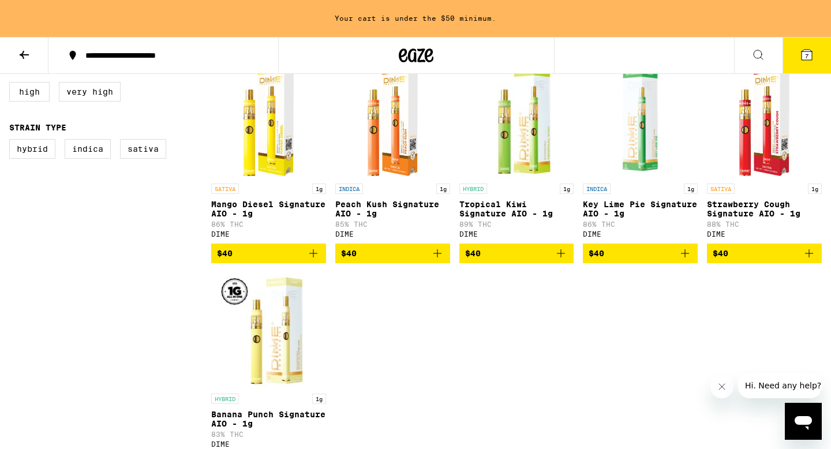
click at [560, 253] on icon "Add to bag" at bounding box center [561, 254] width 14 height 14
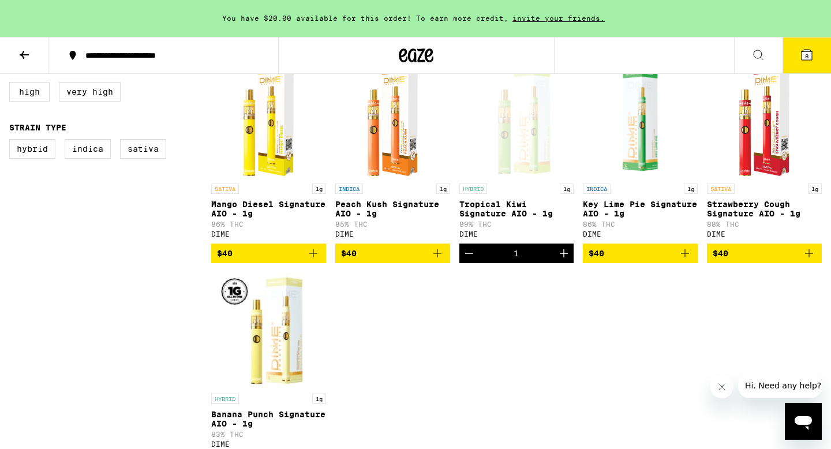
click at [691, 257] on icon "Add to bag" at bounding box center [685, 254] width 14 height 14
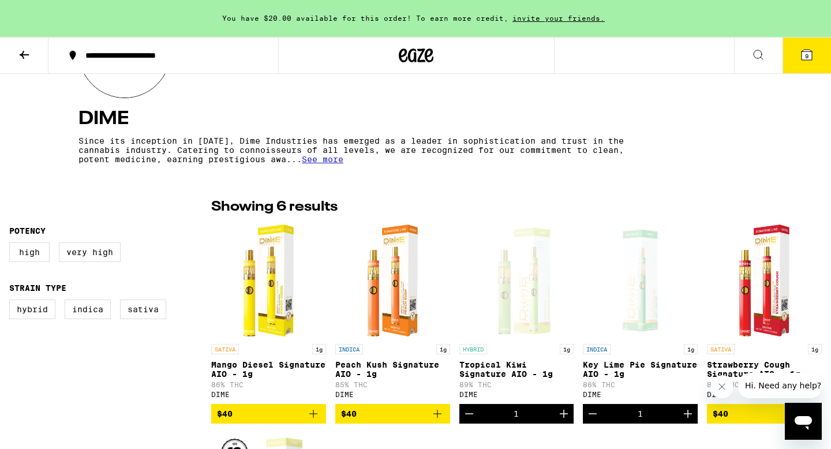
scroll to position [0, 0]
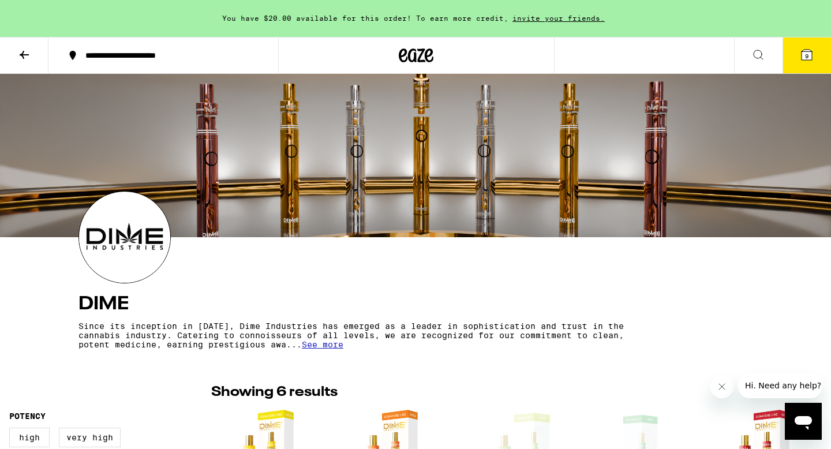
click at [804, 50] on icon at bounding box center [807, 55] width 10 height 10
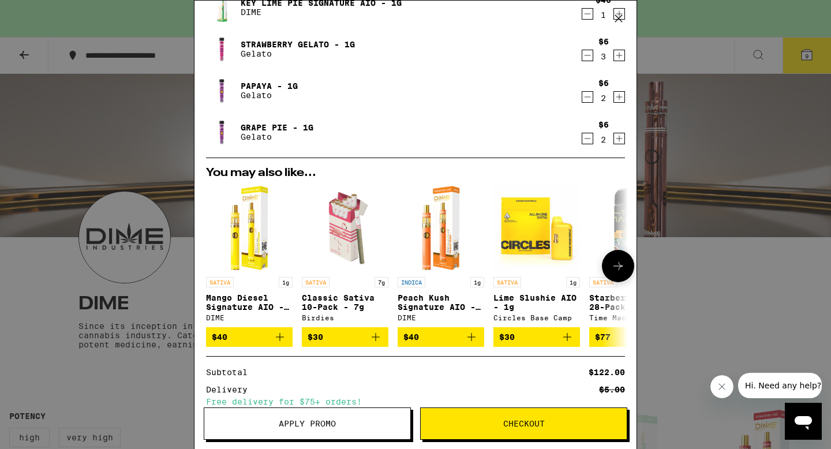
scroll to position [145, 0]
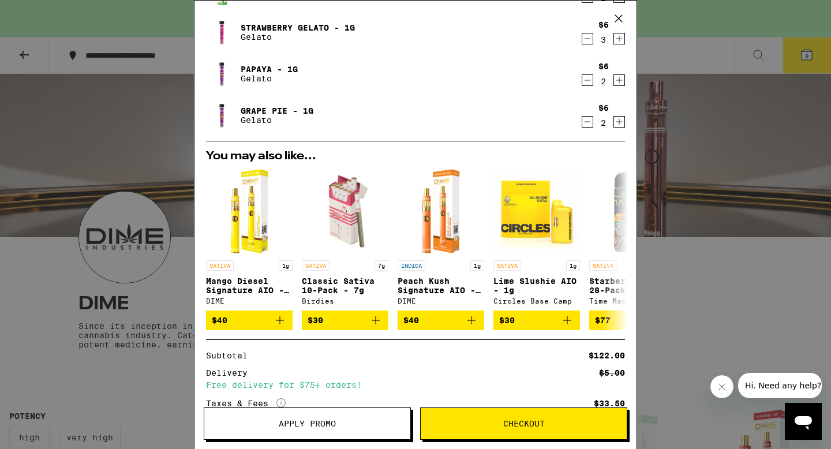
click at [346, 431] on button "Apply Promo" at bounding box center [307, 424] width 207 height 32
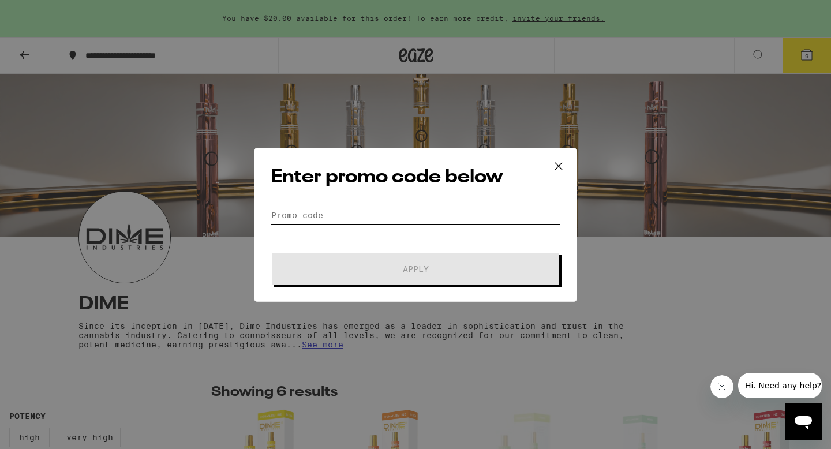
click at [325, 218] on input "Promo Code" at bounding box center [416, 215] width 290 height 17
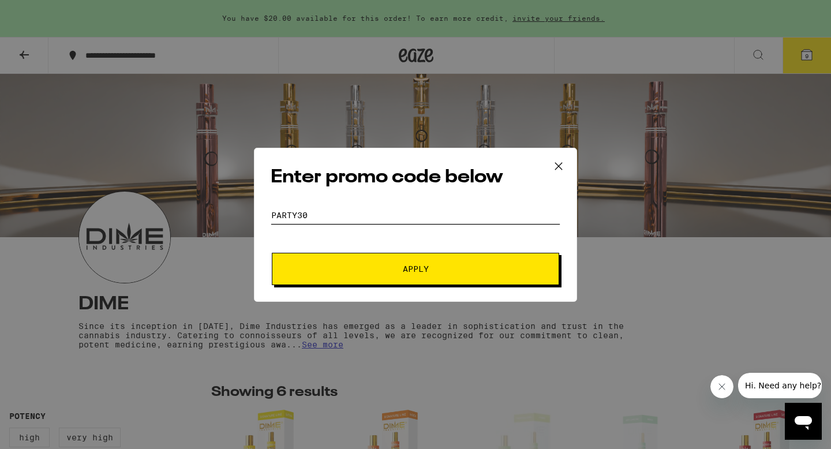
type input "party30"
click at [272, 253] on button "Apply" at bounding box center [416, 269] width 288 height 32
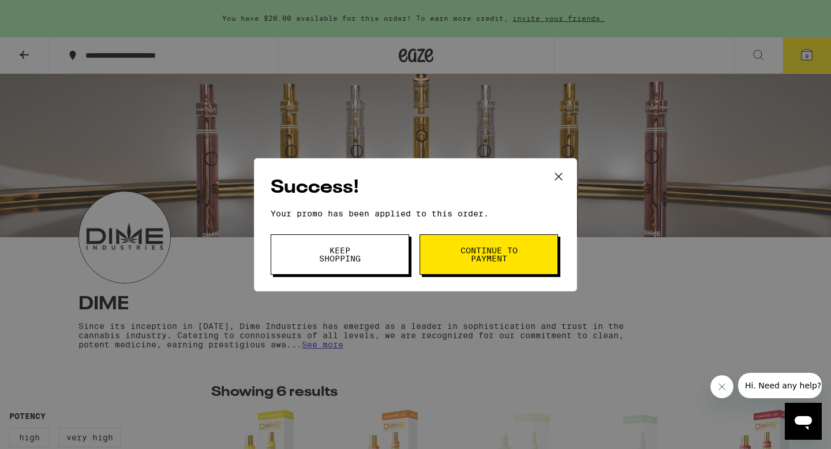
click at [470, 252] on span "Continue to payment" at bounding box center [489, 255] width 59 height 16
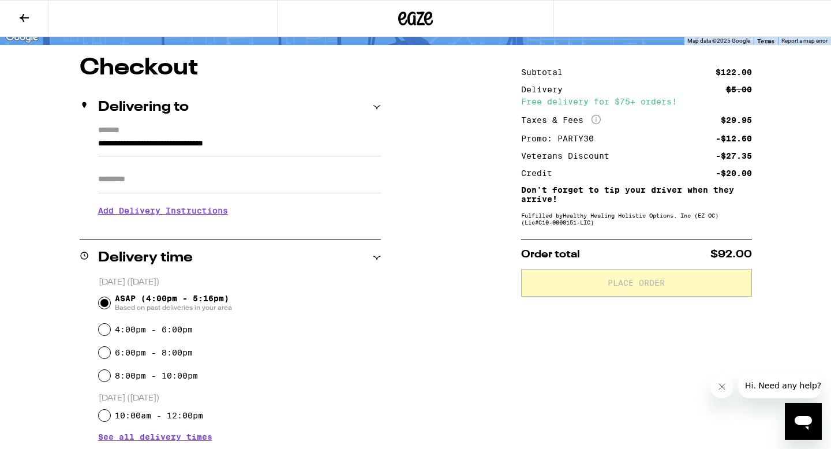
scroll to position [80, 0]
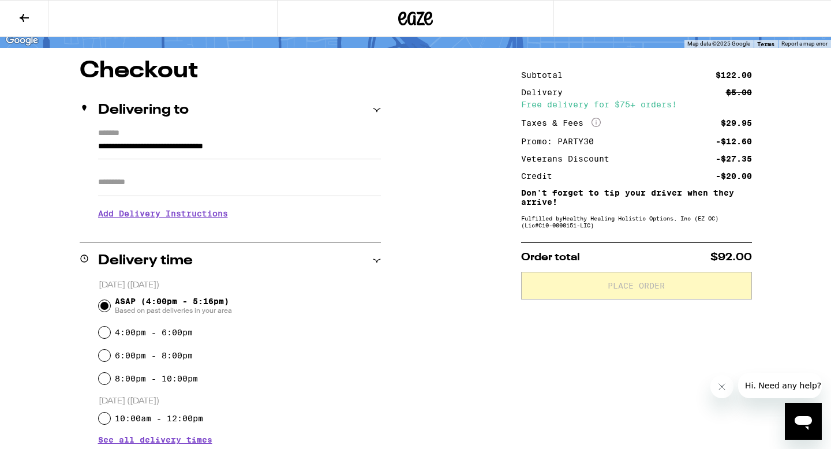
click at [152, 224] on h3 "Add Delivery Instructions" at bounding box center [239, 213] width 283 height 27
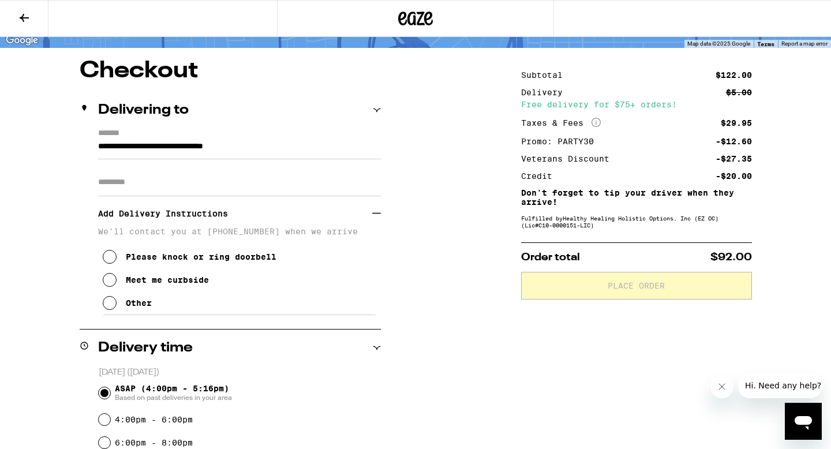
click at [111, 284] on icon at bounding box center [110, 280] width 14 height 14
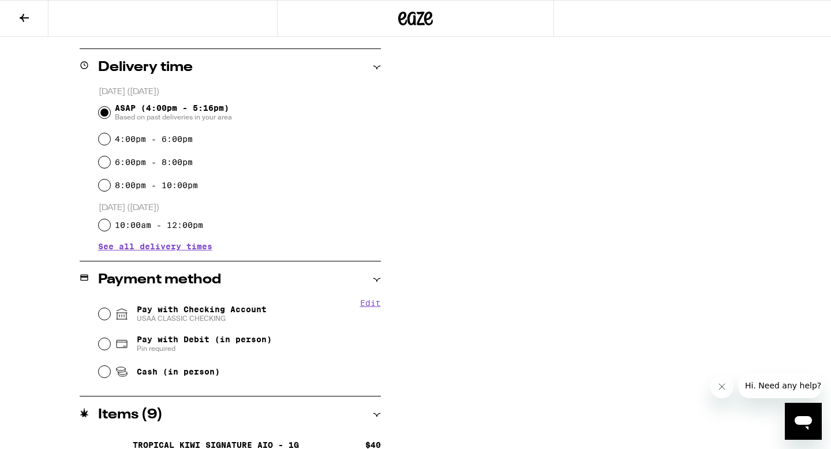
scroll to position [364, 0]
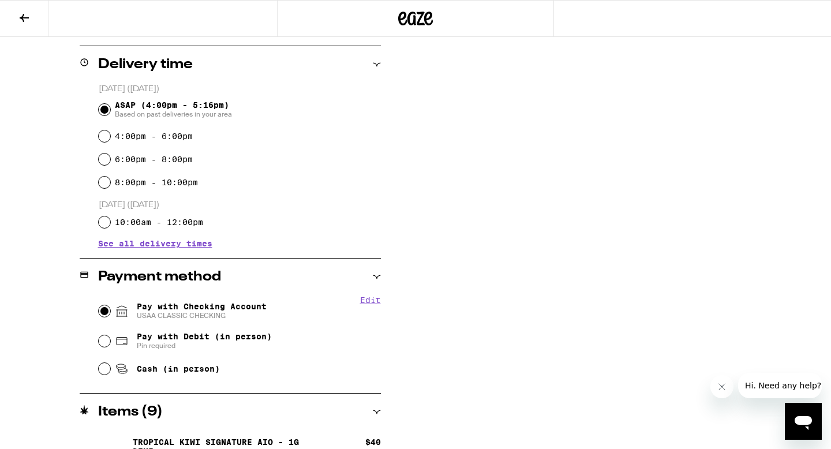
click at [105, 311] on input "Pay with Checking Account USAA CLASSIC CHECKING" at bounding box center [105, 311] width 12 height 12
radio input "true"
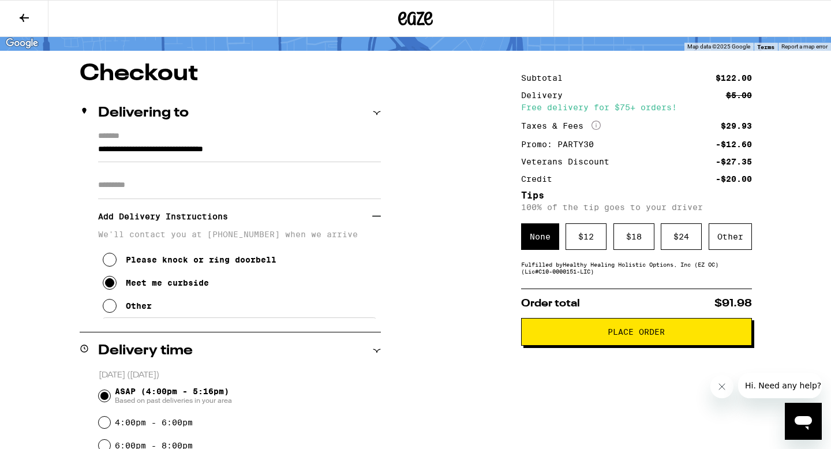
scroll to position [81, 0]
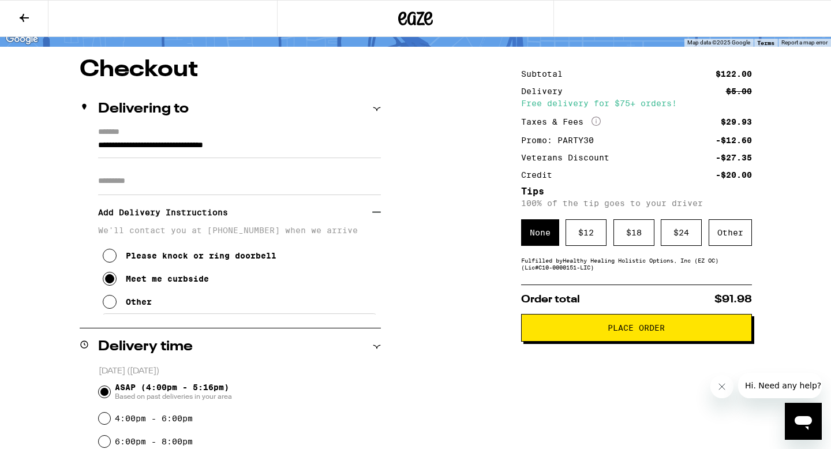
click at [110, 141] on input "**********" at bounding box center [239, 149] width 283 height 20
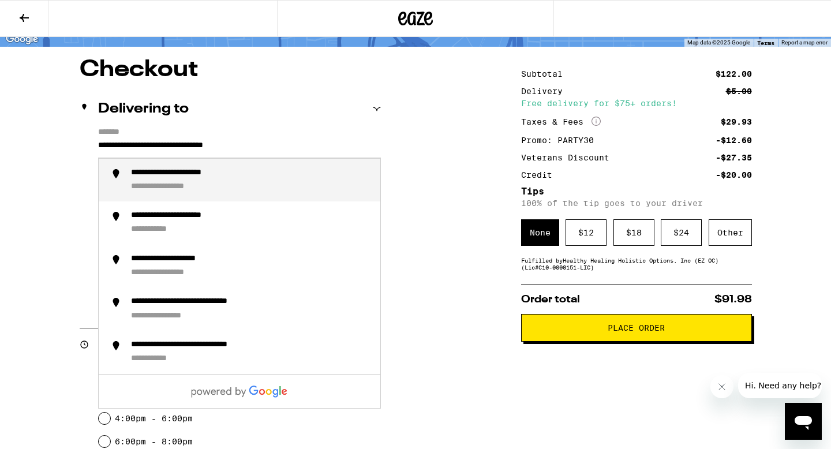
click at [115, 145] on input "**********" at bounding box center [239, 149] width 283 height 20
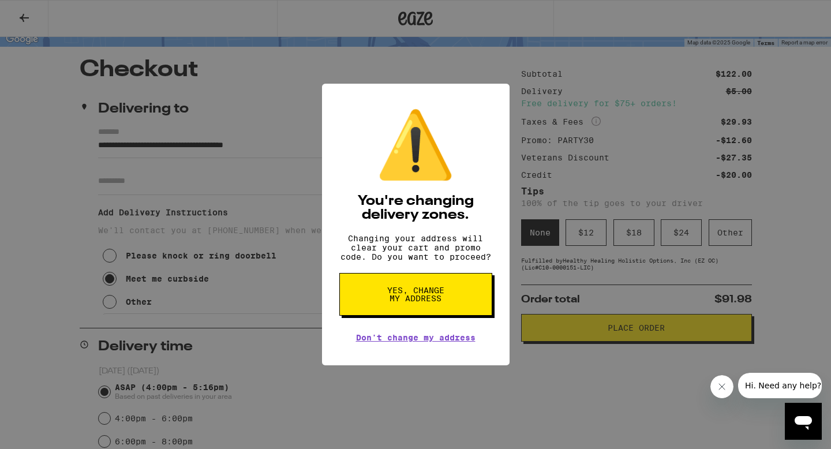
click at [107, 147] on div "⚠️ You're changing delivery zones. Changing your address will clear your cart a…" at bounding box center [415, 224] width 831 height 449
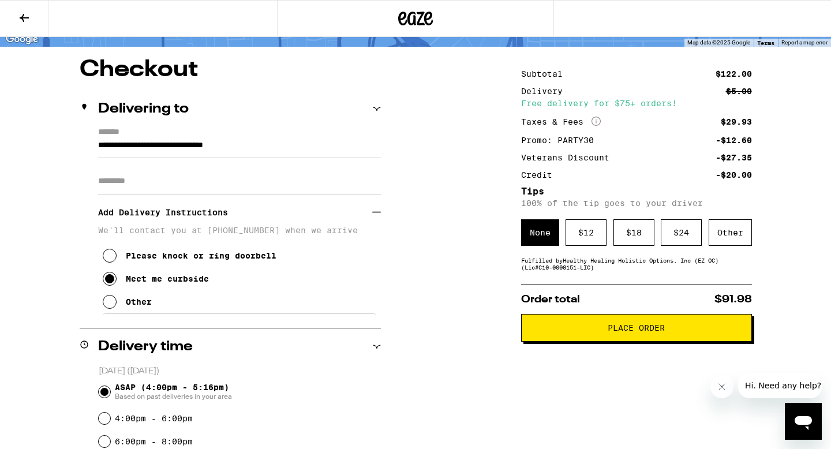
click at [107, 147] on input "**********" at bounding box center [239, 149] width 283 height 20
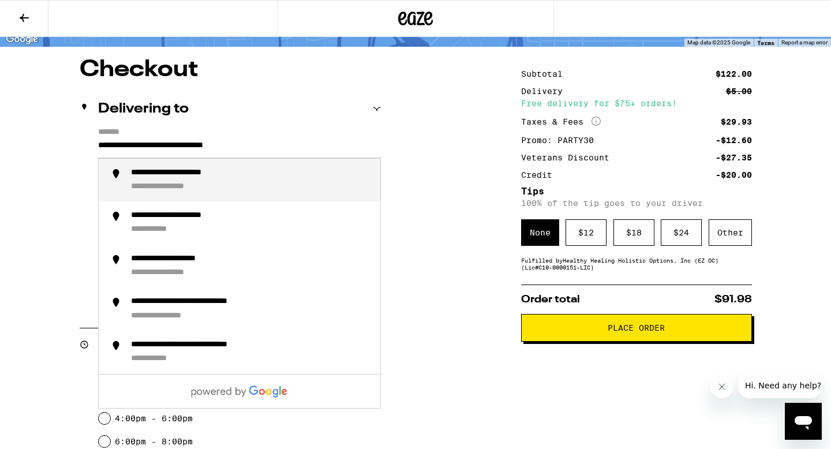
click at [113, 147] on input "**********" at bounding box center [239, 149] width 283 height 20
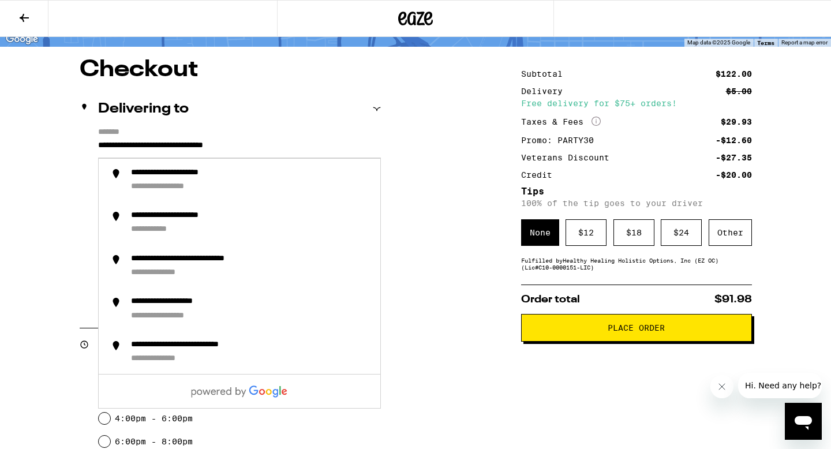
click at [296, 146] on input "**********" at bounding box center [239, 149] width 283 height 20
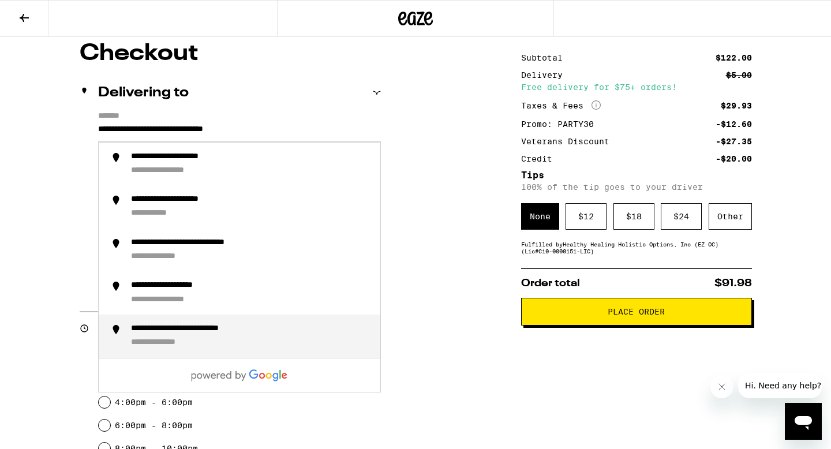
scroll to position [85, 0]
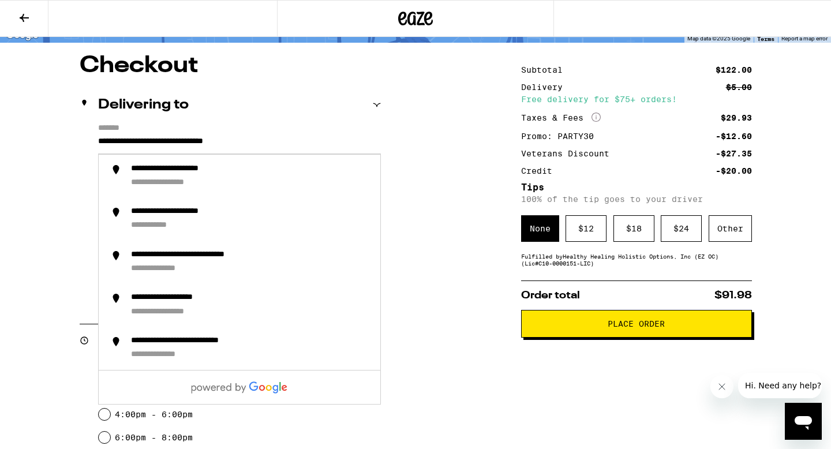
click at [114, 147] on input "**********" at bounding box center [239, 145] width 283 height 20
click at [111, 144] on input "**********" at bounding box center [239, 145] width 283 height 20
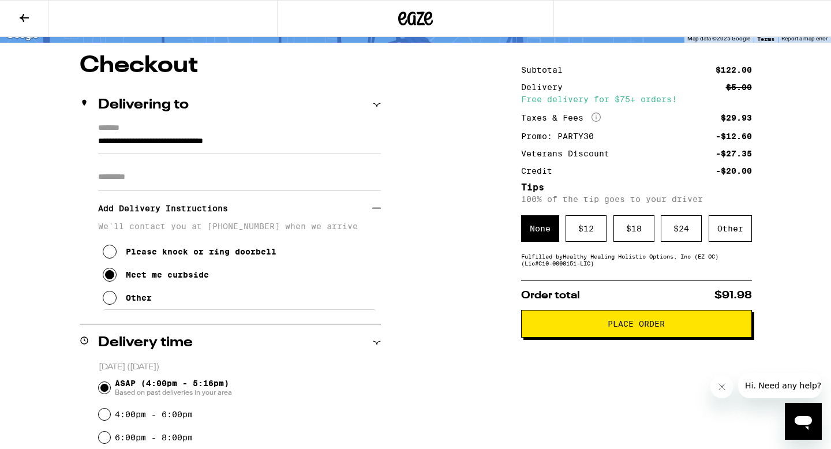
click at [292, 143] on input "**********" at bounding box center [239, 145] width 283 height 20
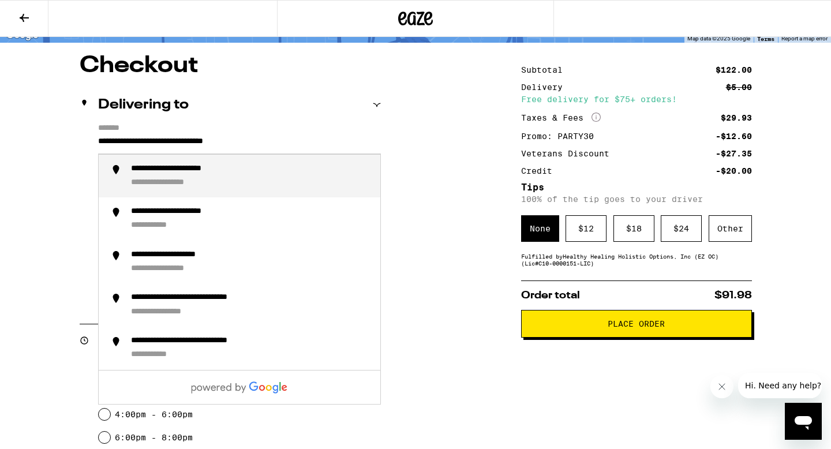
click at [255, 173] on div "**********" at bounding box center [193, 169] width 125 height 11
type input "**********"
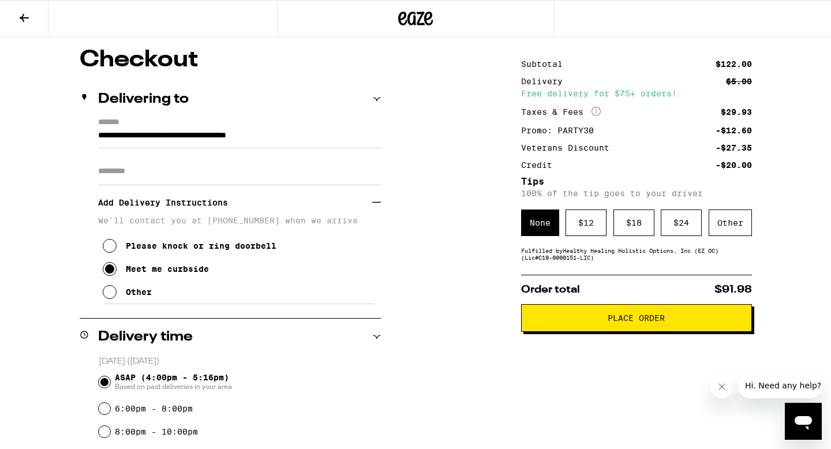
scroll to position [87, 0]
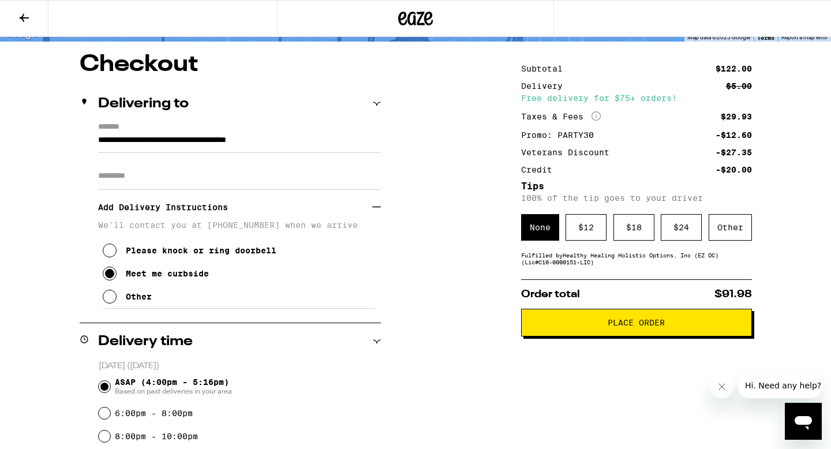
click at [575, 326] on span "Place Order" at bounding box center [636, 323] width 211 height 8
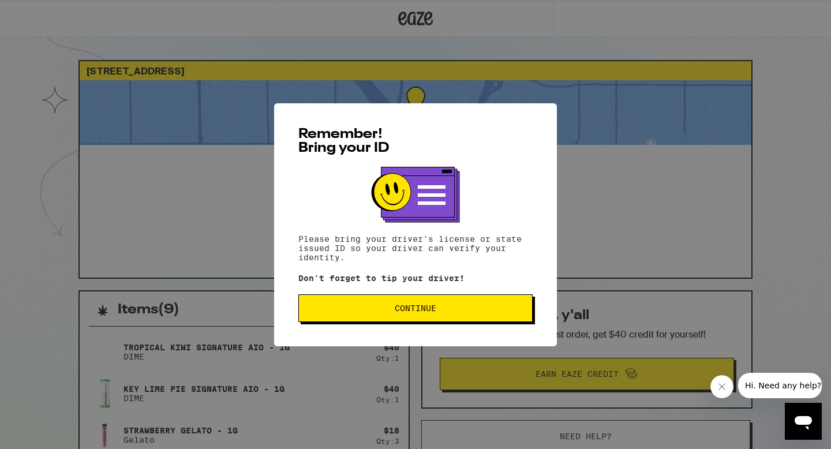
click at [427, 307] on span "Continue" at bounding box center [416, 308] width 42 height 8
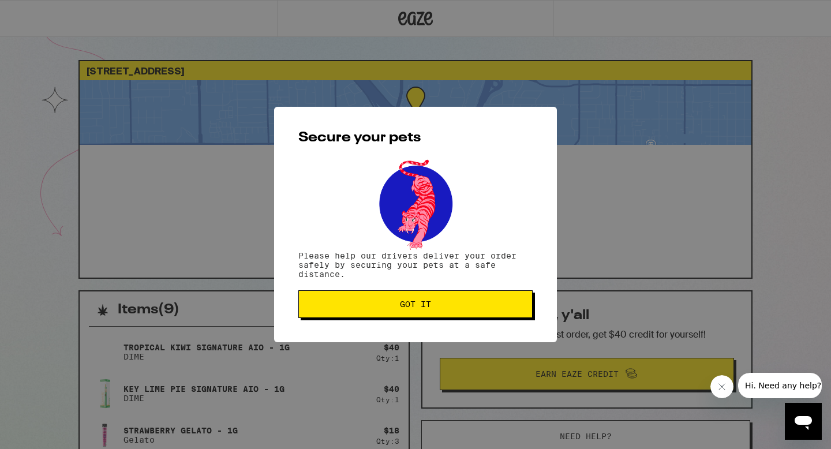
click at [427, 307] on span "Got it" at bounding box center [415, 304] width 31 height 8
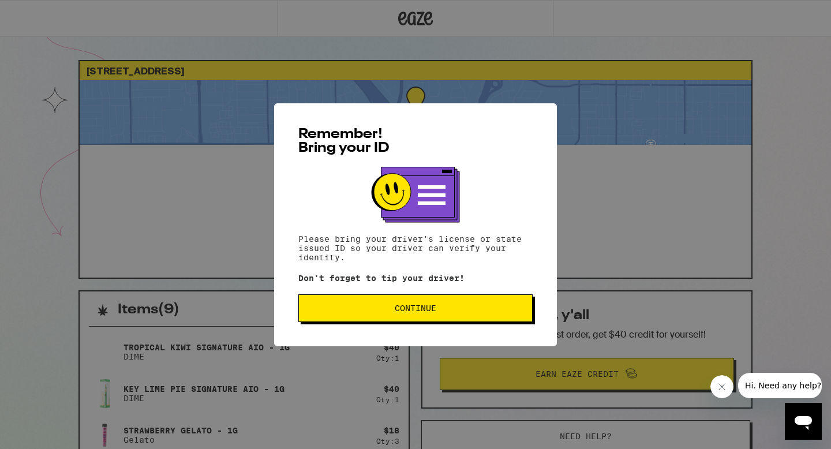
click at [427, 312] on span "Continue" at bounding box center [416, 308] width 42 height 8
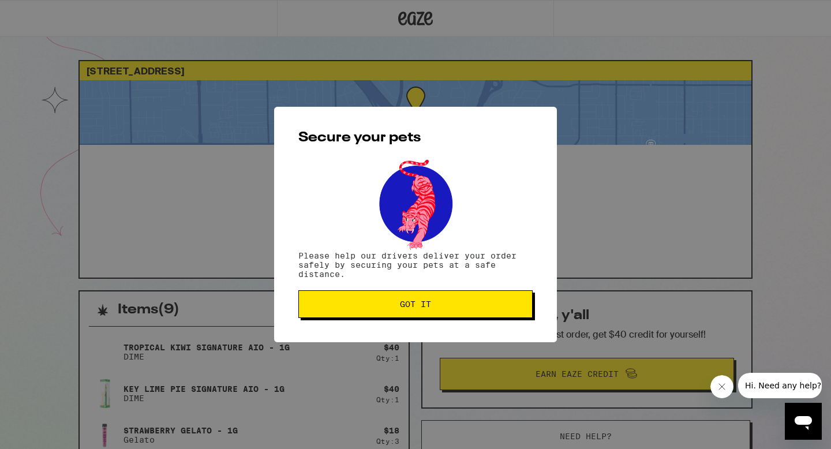
click at [427, 312] on button "Got it" at bounding box center [416, 304] width 234 height 28
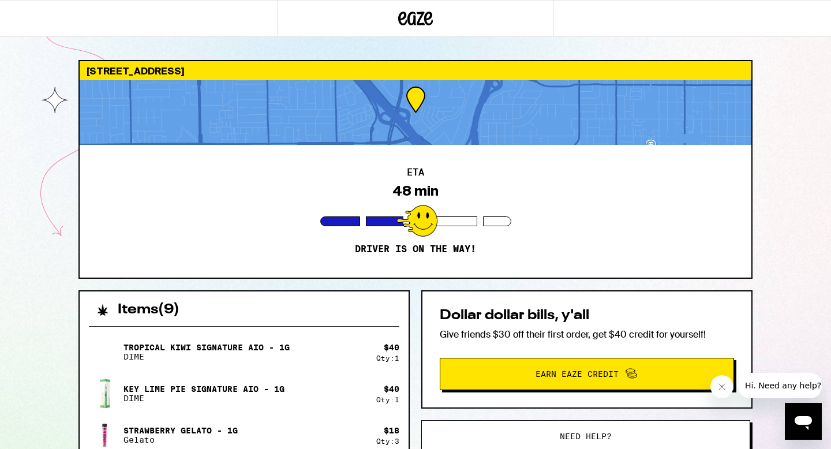
click at [497, 215] on div "ETA 48 min Driver is on the way!" at bounding box center [416, 211] width 672 height 133
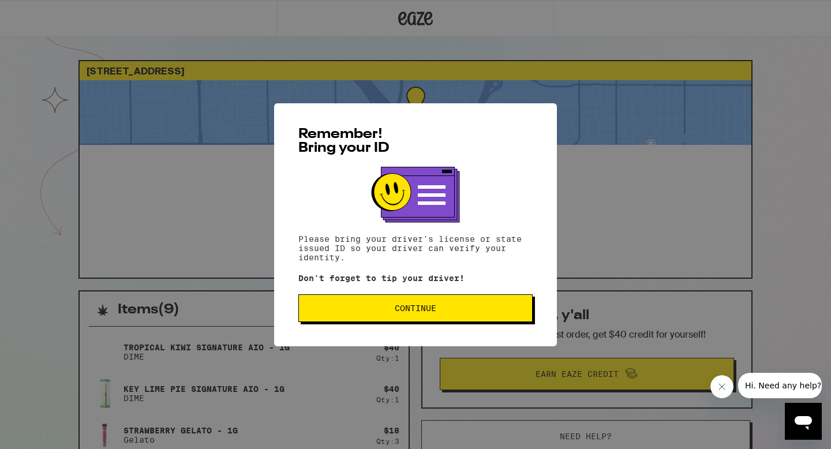
click at [390, 309] on span "Continue" at bounding box center [415, 308] width 215 height 8
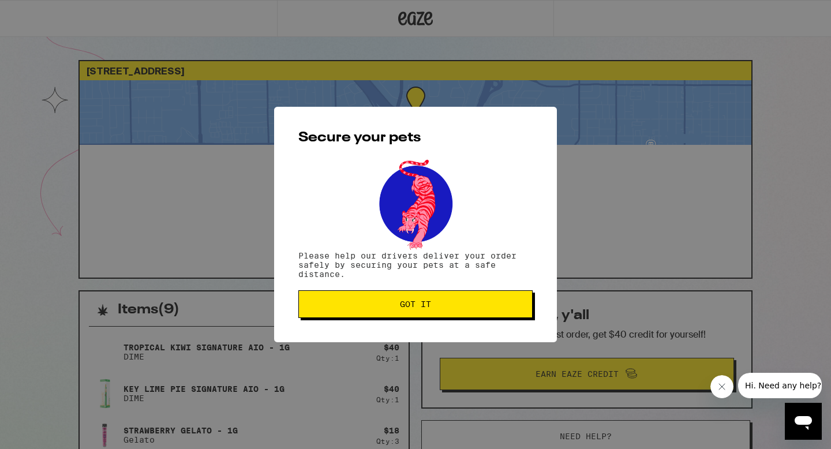
click at [390, 308] on span "Got it" at bounding box center [415, 304] width 215 height 8
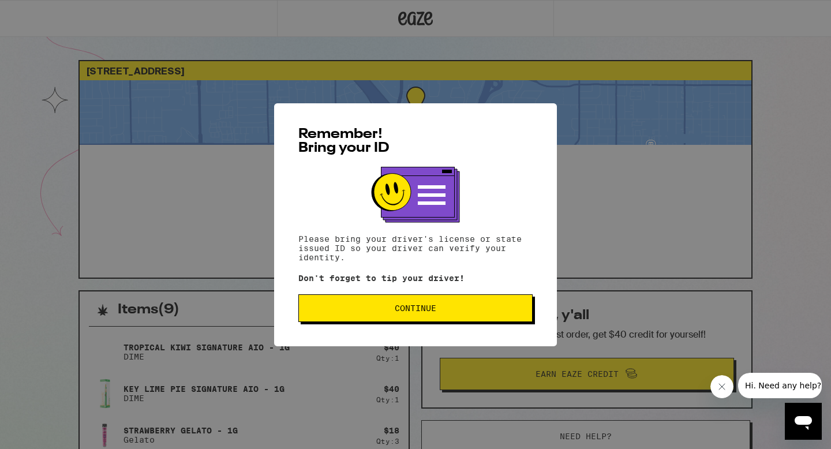
click at [417, 309] on span "Continue" at bounding box center [416, 308] width 42 height 8
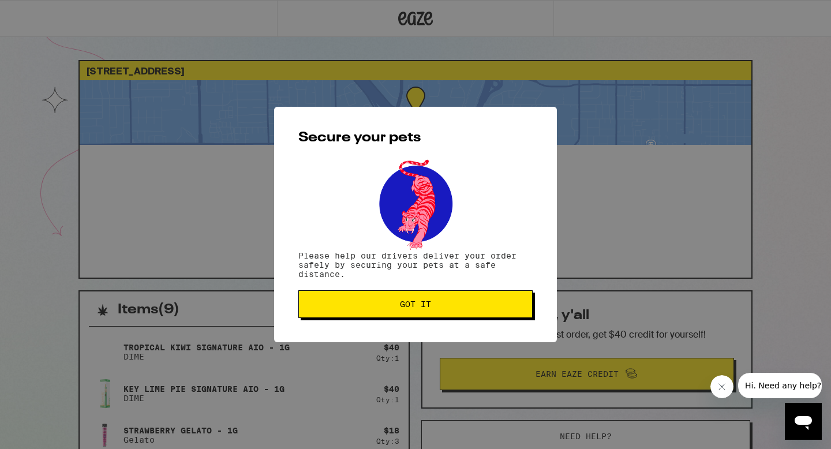
click at [417, 308] on span "Got it" at bounding box center [415, 304] width 31 height 8
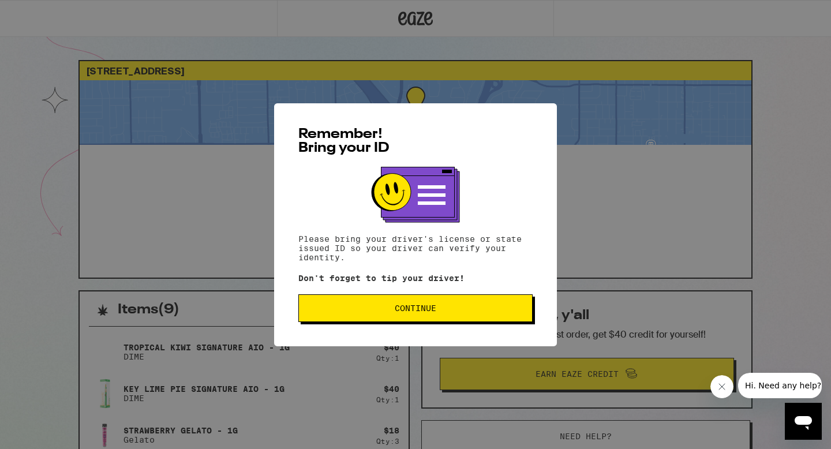
click at [372, 316] on button "Continue" at bounding box center [416, 308] width 234 height 28
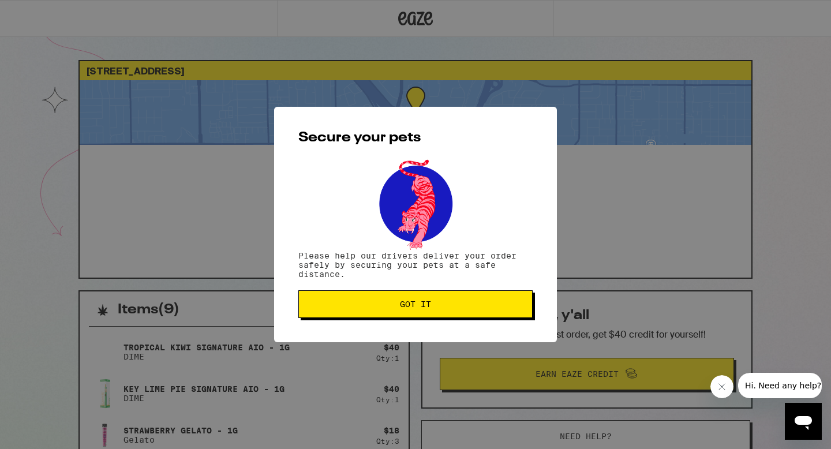
click at [381, 307] on span "Got it" at bounding box center [415, 304] width 215 height 8
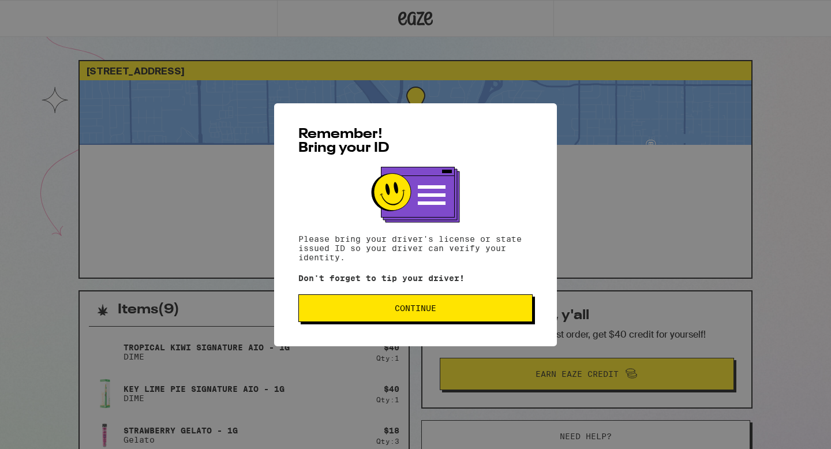
click at [400, 304] on button "Continue" at bounding box center [416, 308] width 234 height 28
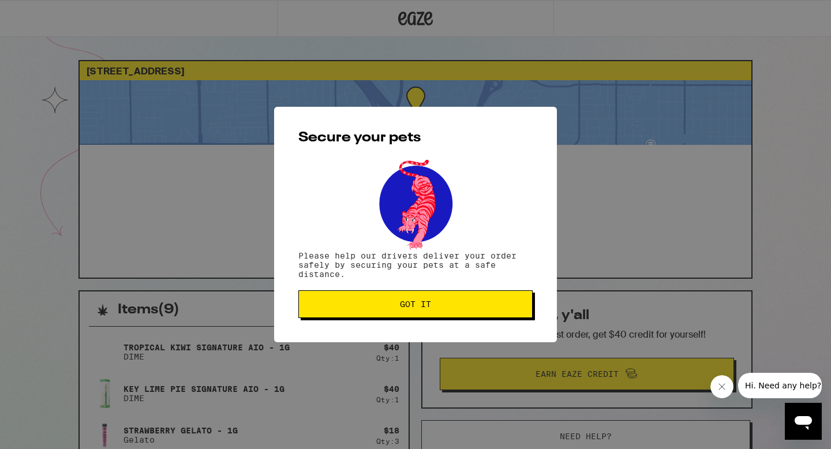
click at [394, 308] on span "Got it" at bounding box center [415, 304] width 215 height 8
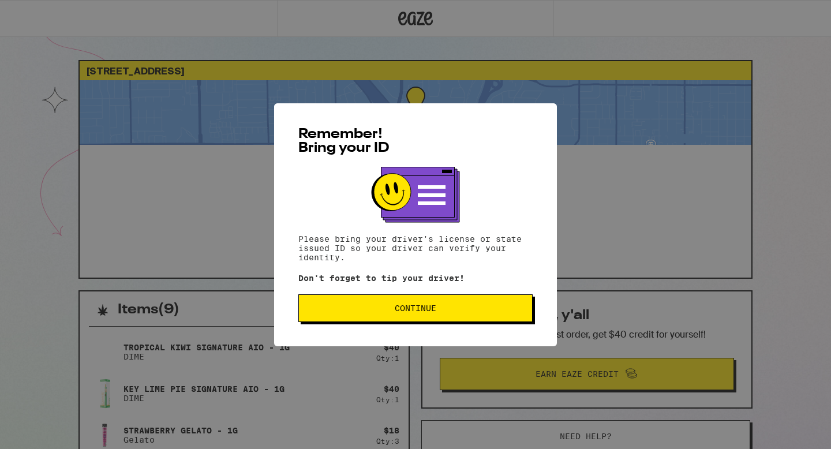
click at [401, 311] on span "Continue" at bounding box center [416, 308] width 42 height 8
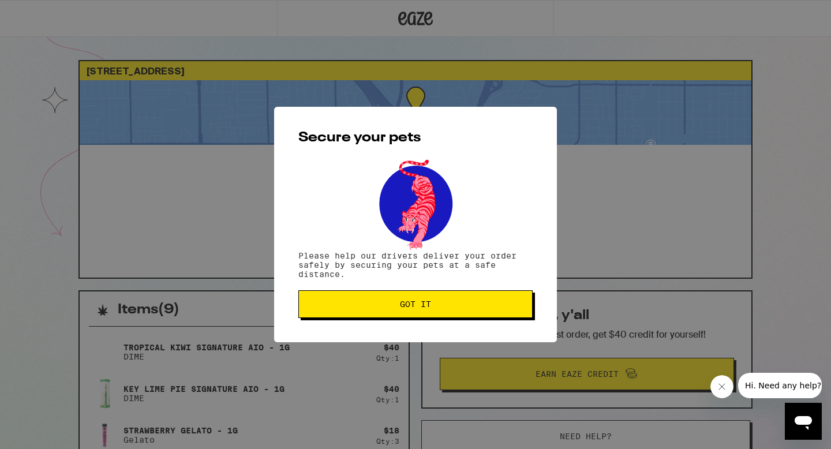
click at [394, 308] on span "Got it" at bounding box center [415, 304] width 215 height 8
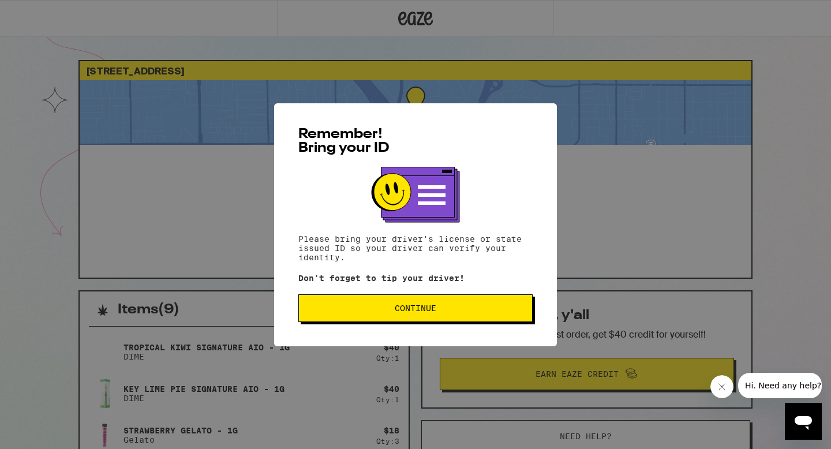
click at [406, 307] on span "Continue" at bounding box center [416, 308] width 42 height 8
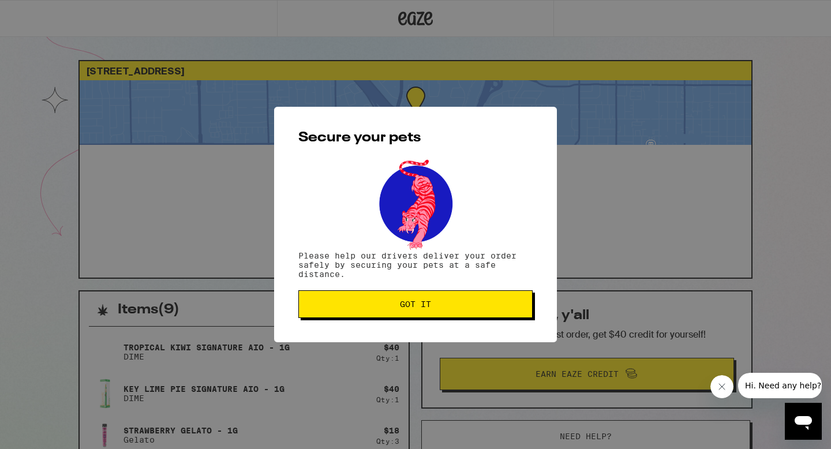
click at [406, 307] on span "Got it" at bounding box center [415, 304] width 31 height 8
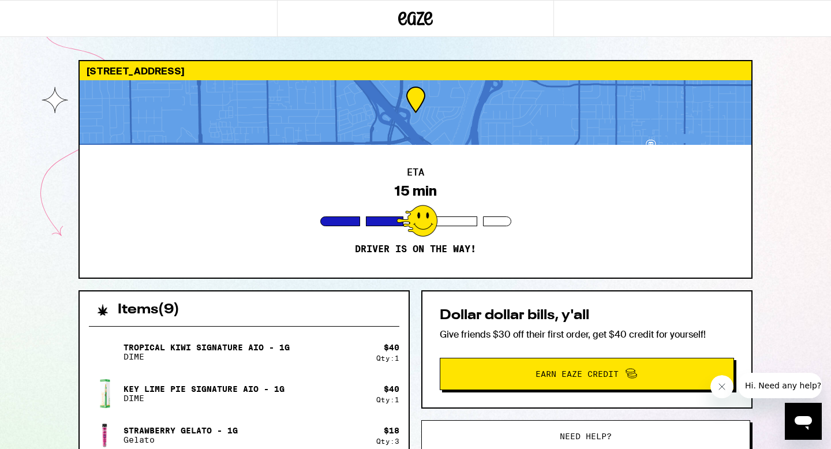
click at [613, 246] on div "ETA 15 min Driver is on the way!" at bounding box center [416, 211] width 672 height 133
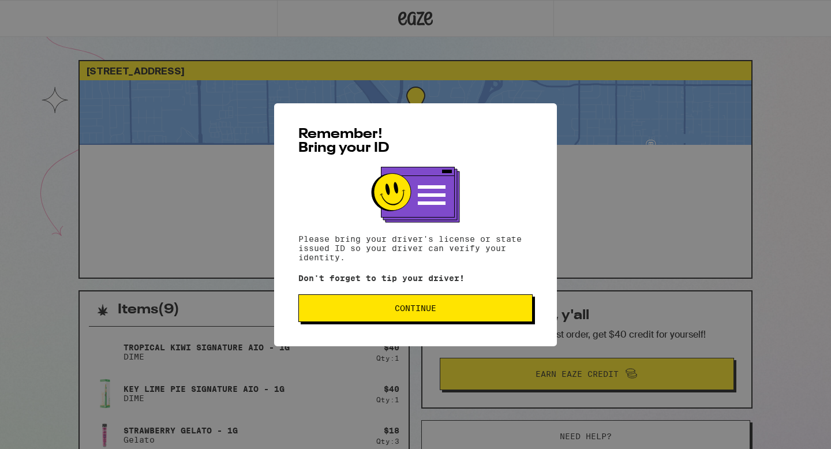
click at [385, 308] on span "Continue" at bounding box center [415, 308] width 215 height 8
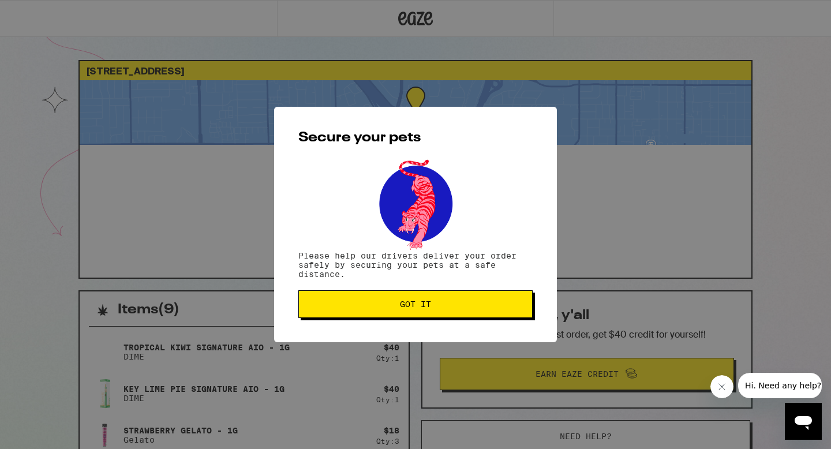
click at [393, 305] on span "Got it" at bounding box center [415, 304] width 215 height 8
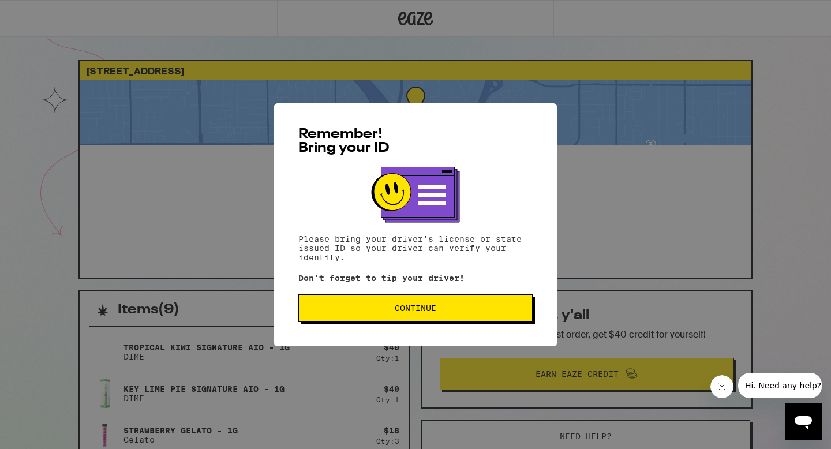
click at [376, 309] on span "Continue" at bounding box center [415, 308] width 215 height 8
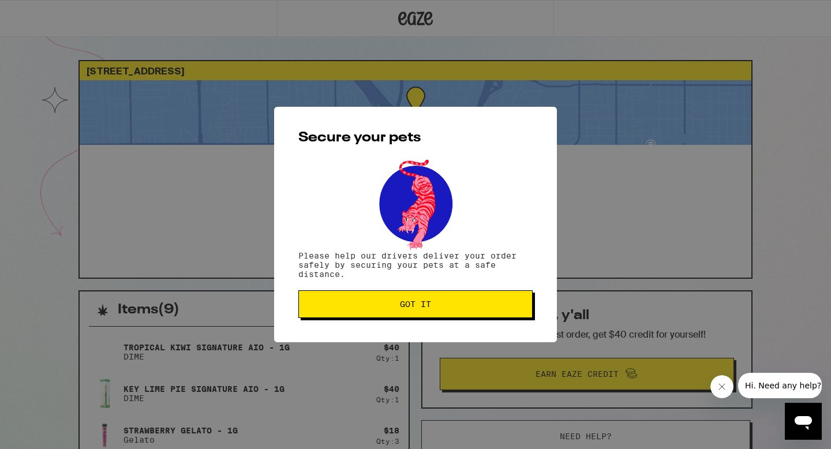
click at [376, 308] on span "Got it" at bounding box center [415, 304] width 215 height 8
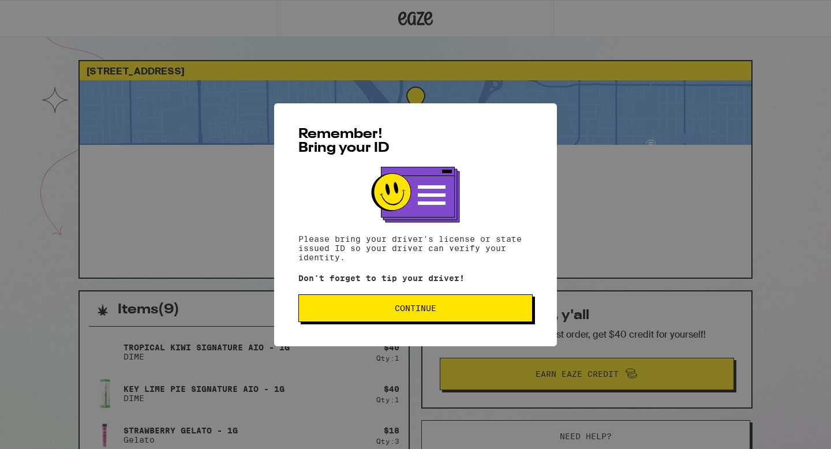
click at [383, 318] on button "Continue" at bounding box center [416, 308] width 234 height 28
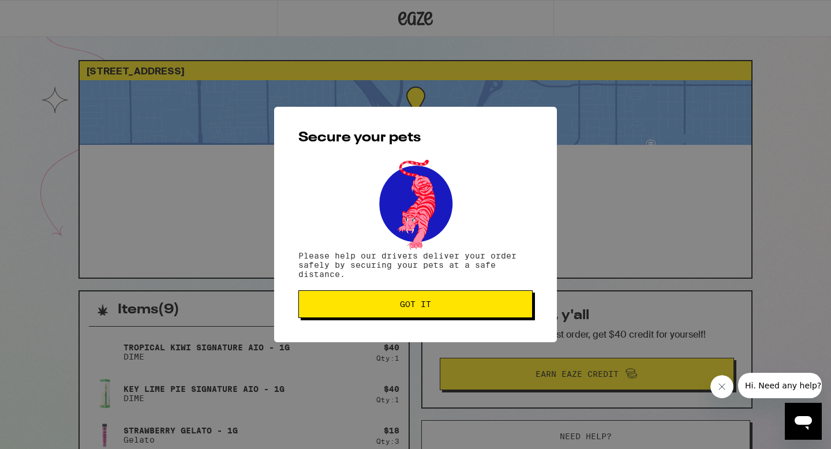
click at [385, 304] on span "Got it" at bounding box center [415, 304] width 215 height 8
